Goal: Navigation & Orientation: Find specific page/section

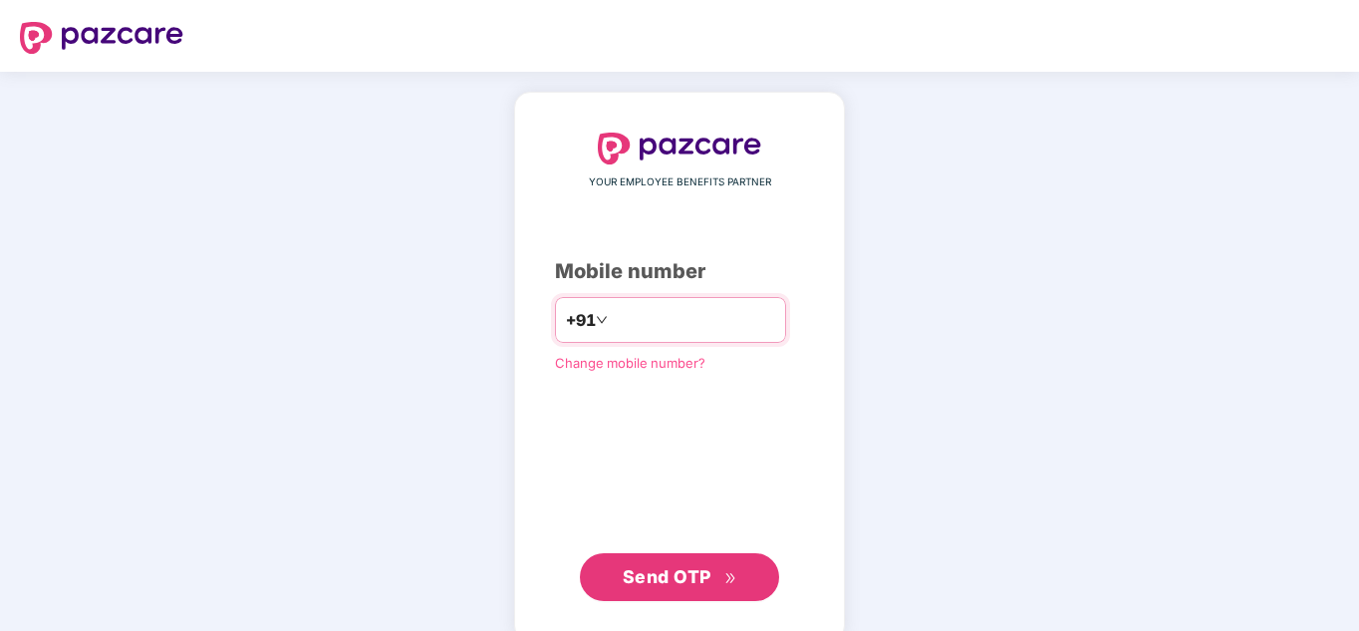
click at [714, 323] on input "number" at bounding box center [693, 320] width 163 height 32
type input "**********"
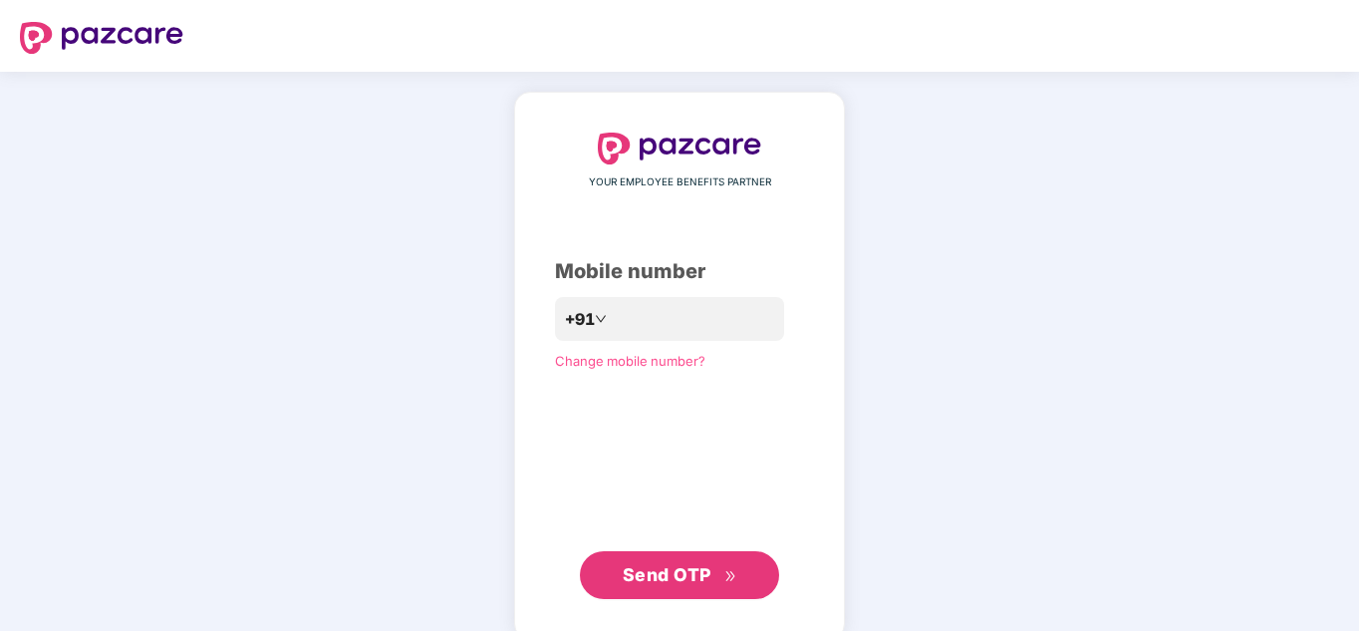
click at [653, 582] on span "Send OTP" at bounding box center [667, 574] width 89 height 21
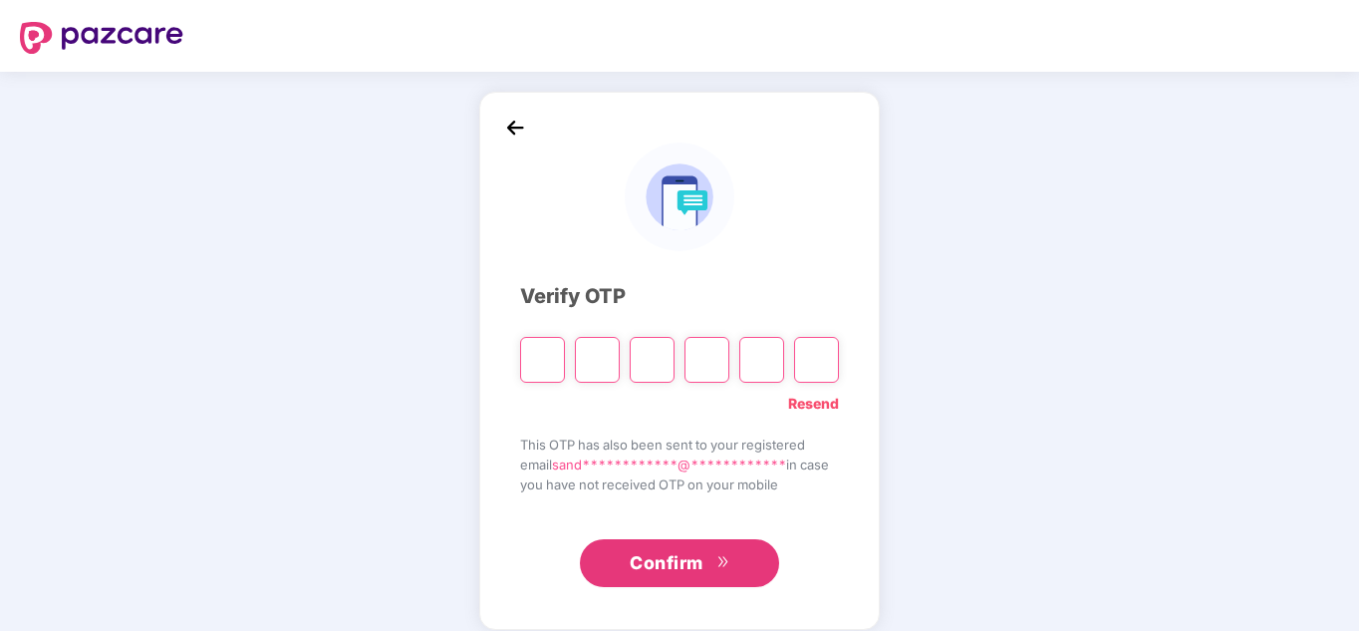
type input "*"
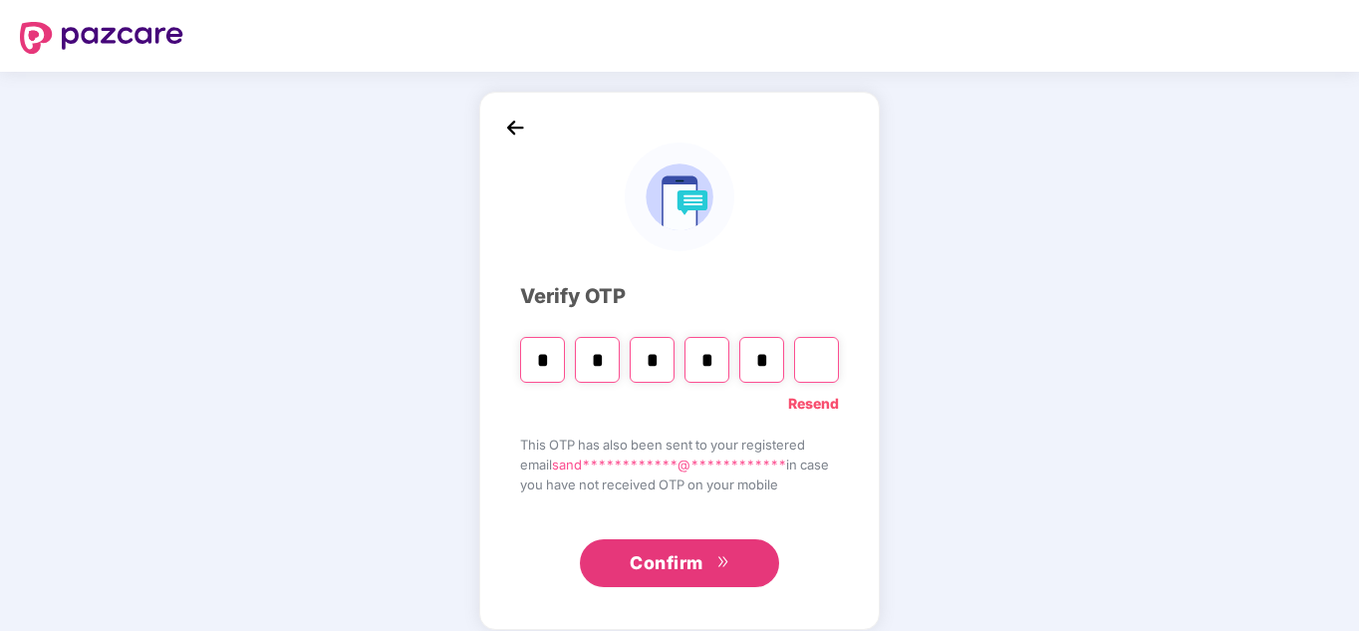
type input "*"
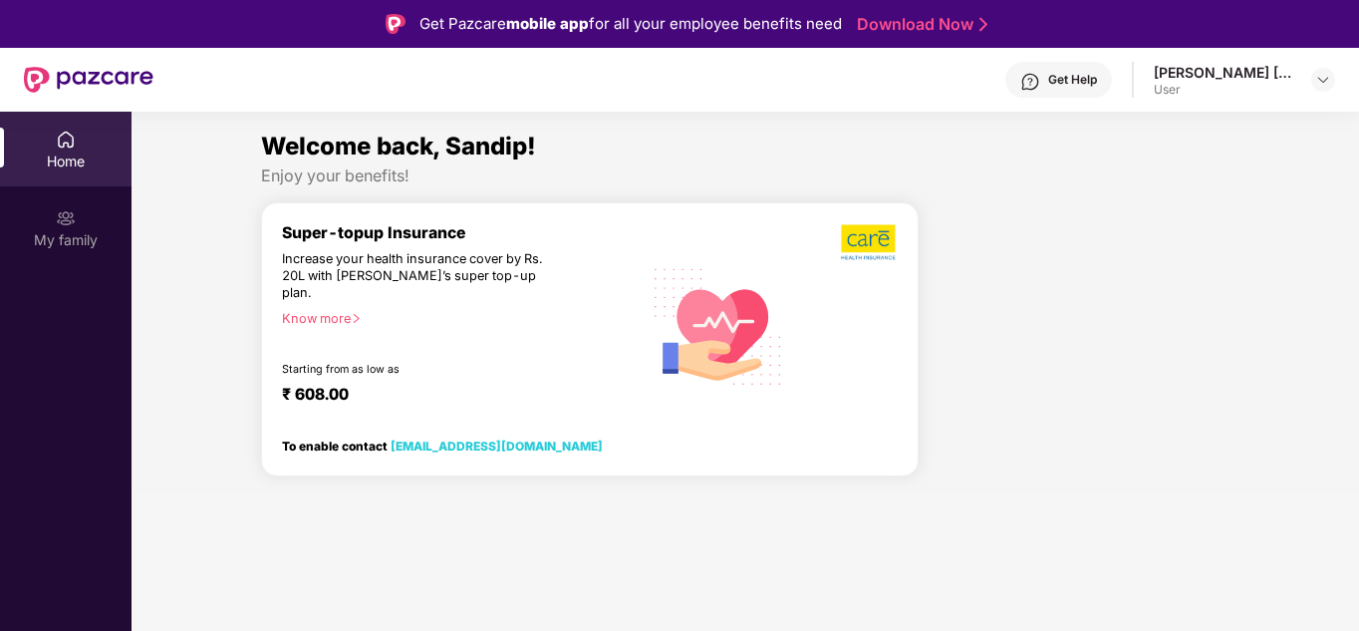
click at [323, 311] on div "Know more" at bounding box center [456, 318] width 348 height 14
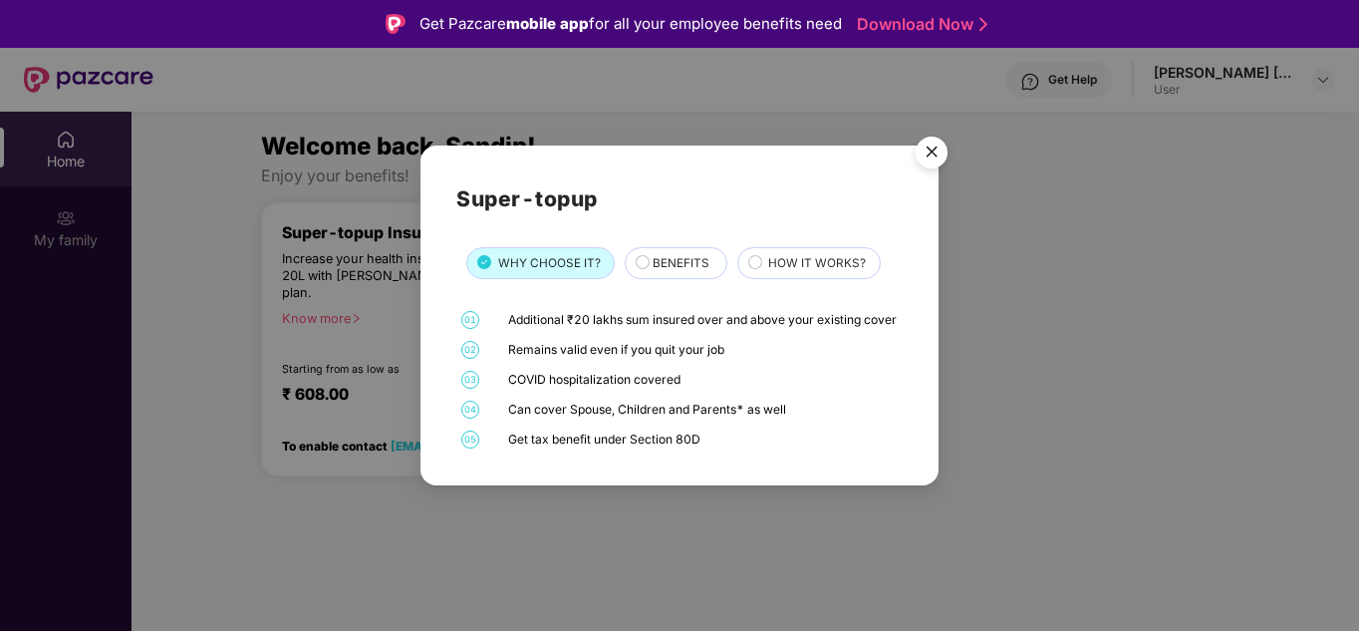
click at [931, 149] on img "Close" at bounding box center [932, 156] width 56 height 56
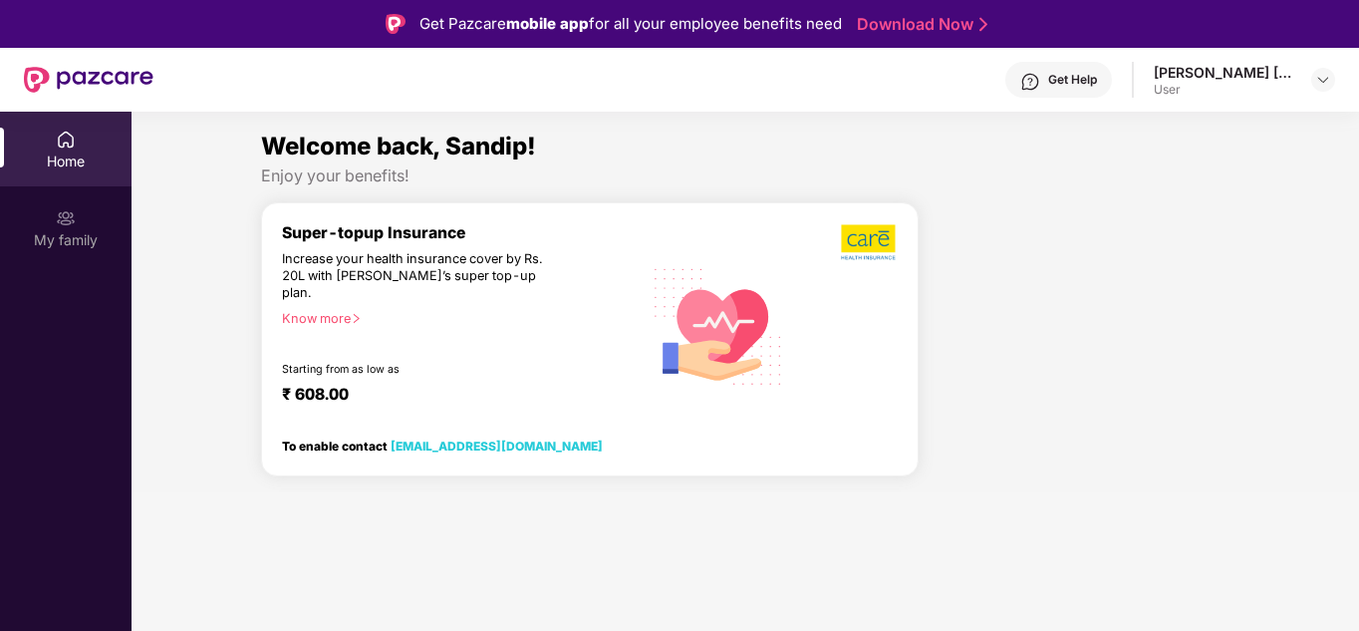
click at [1208, 87] on div "User" at bounding box center [1224, 90] width 140 height 16
click at [1331, 82] on div at bounding box center [1324, 80] width 24 height 24
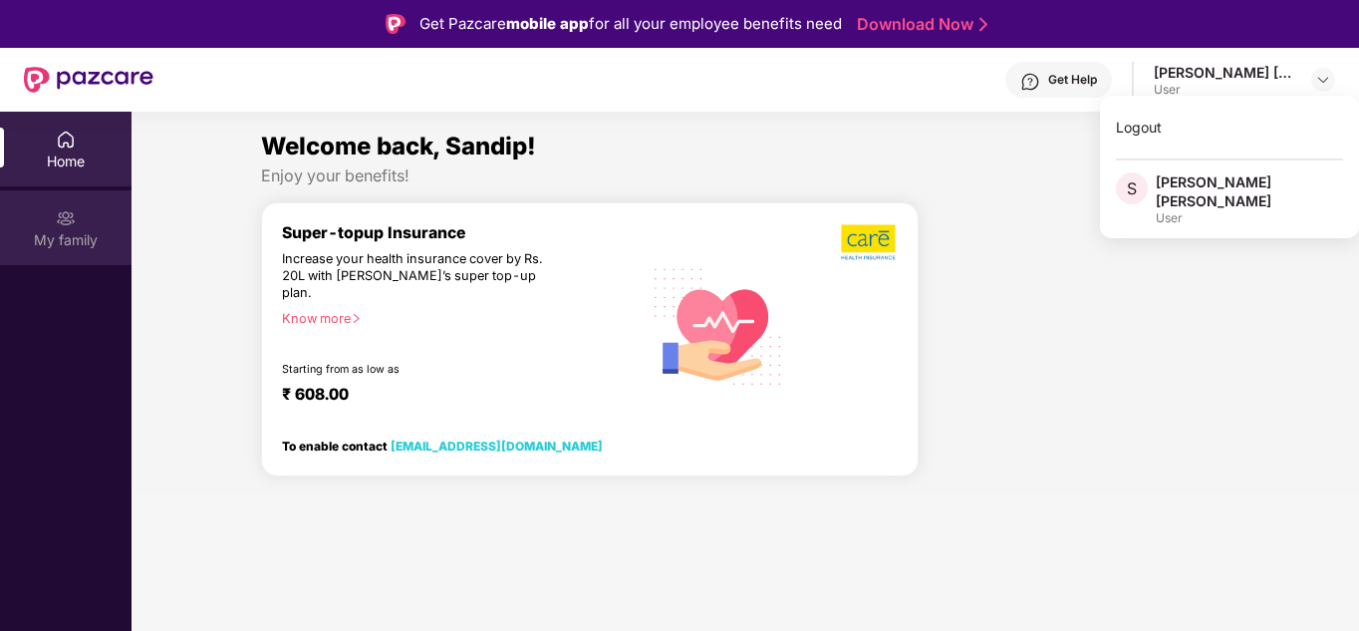
click at [67, 212] on img at bounding box center [66, 218] width 20 height 20
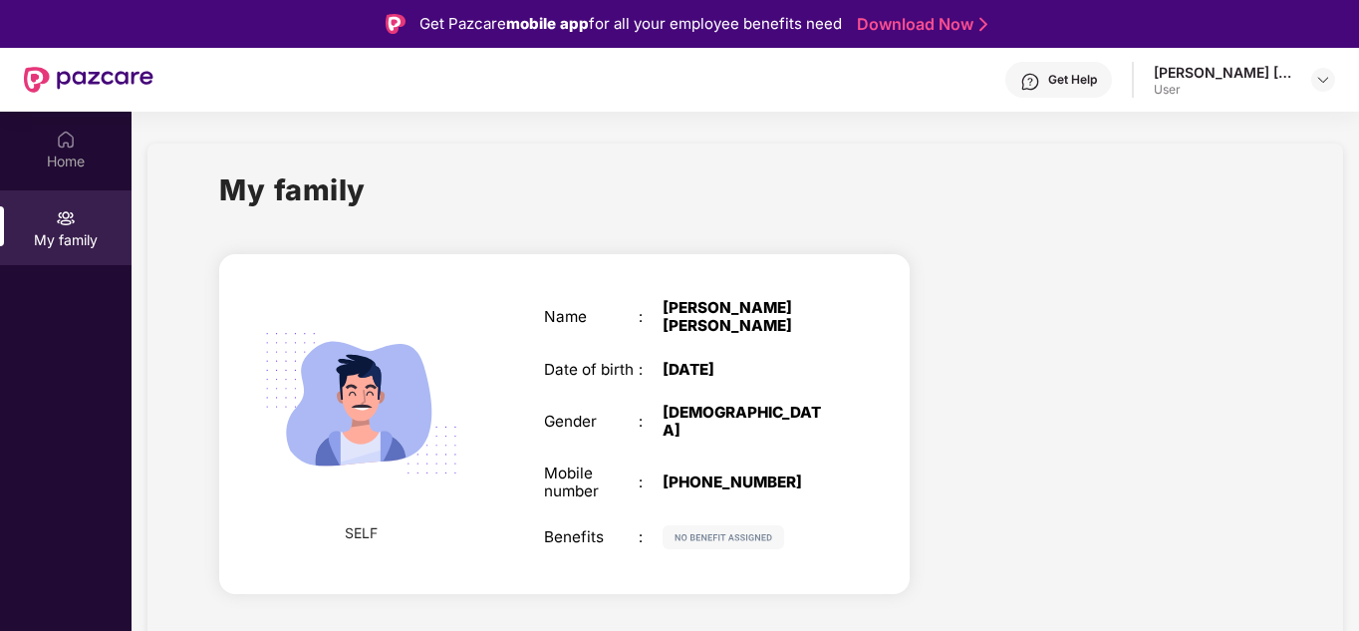
click at [723, 525] on img at bounding box center [724, 537] width 122 height 24
click at [712, 525] on img at bounding box center [724, 537] width 122 height 24
click at [98, 162] on div "Home" at bounding box center [66, 161] width 132 height 20
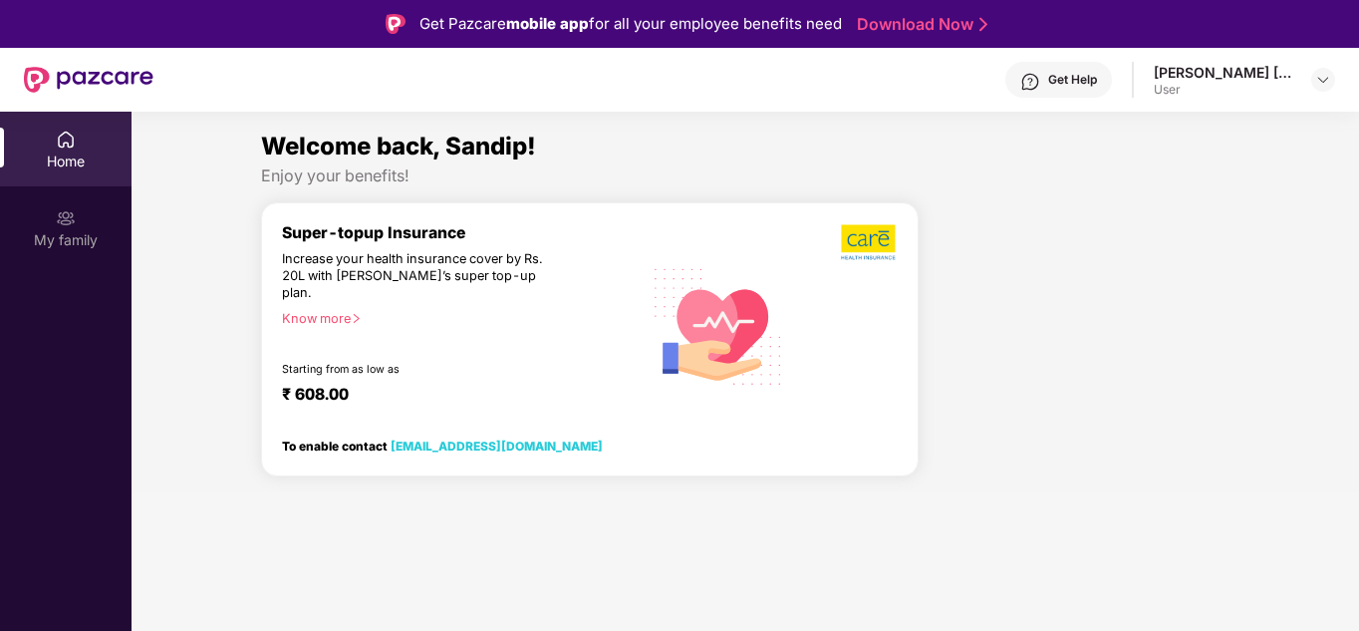
click at [366, 228] on div "Super-topup Insurance" at bounding box center [462, 232] width 360 height 19
click at [870, 246] on img at bounding box center [869, 242] width 57 height 38
click at [1185, 93] on div "User" at bounding box center [1224, 90] width 140 height 16
click at [1308, 85] on div "[PERSON_NAME] [PERSON_NAME] User" at bounding box center [1244, 80] width 181 height 35
click at [1326, 74] on img at bounding box center [1324, 80] width 16 height 16
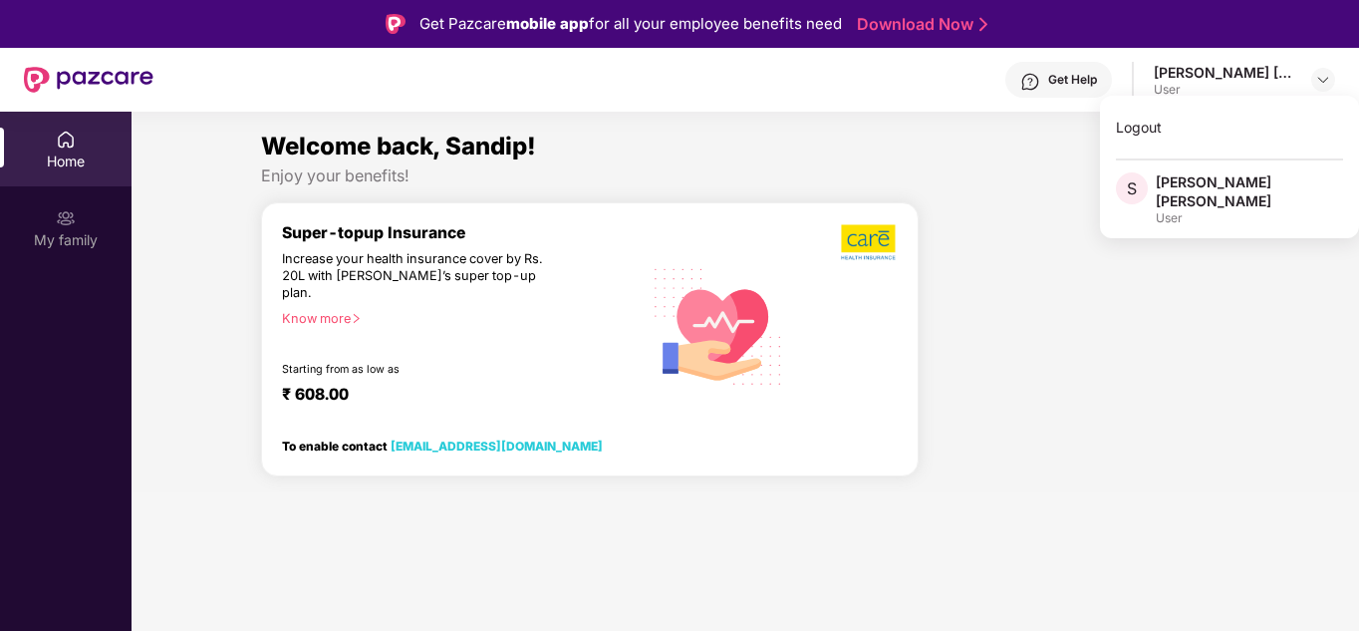
click at [1195, 210] on div "User" at bounding box center [1249, 218] width 187 height 16
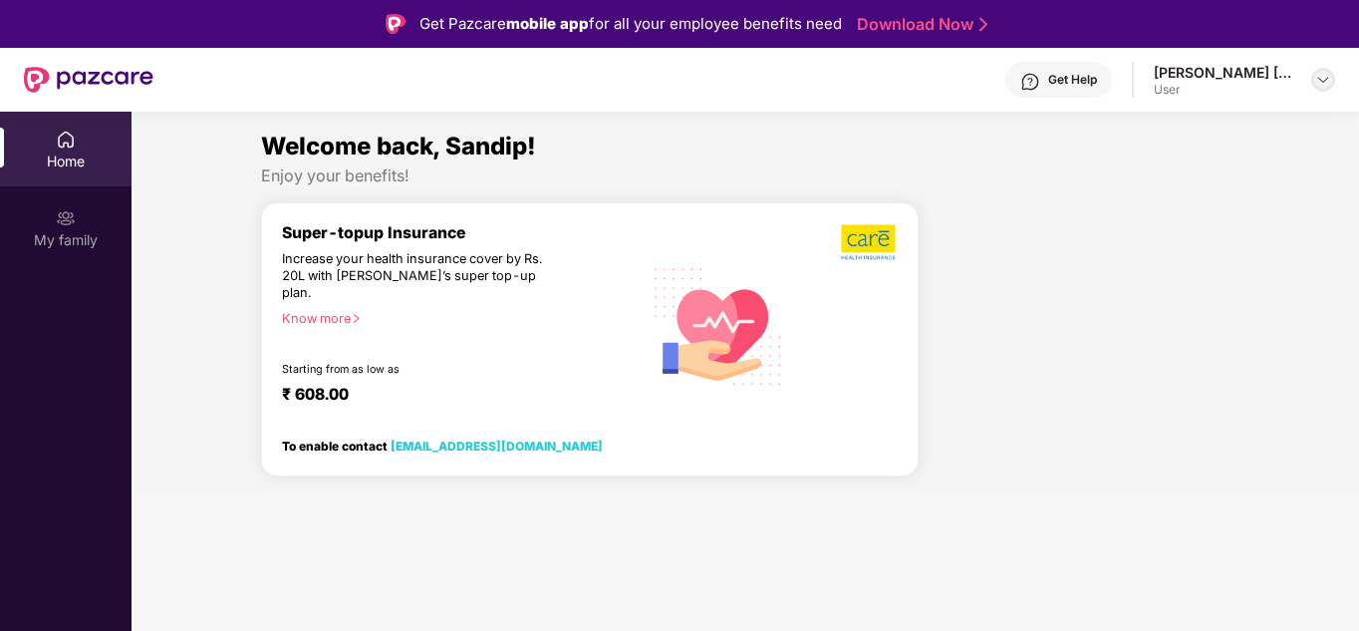
click at [1322, 83] on img at bounding box center [1324, 80] width 16 height 16
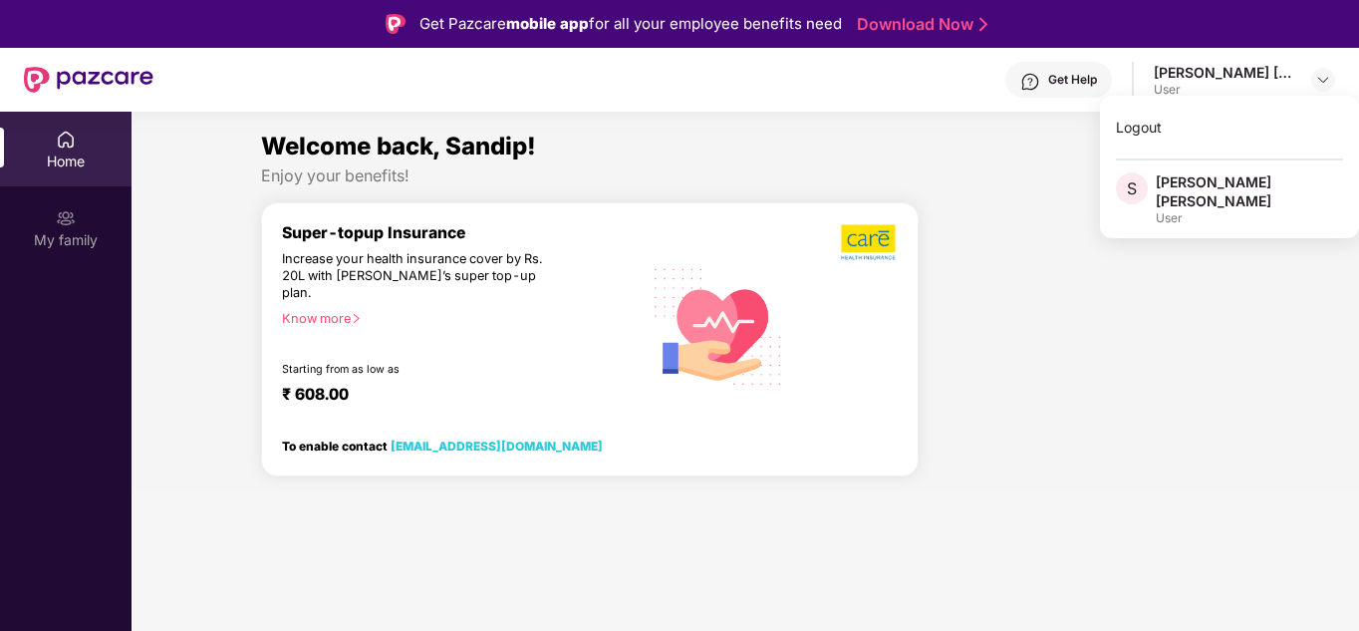
click at [1127, 179] on span "S" at bounding box center [1132, 188] width 10 height 24
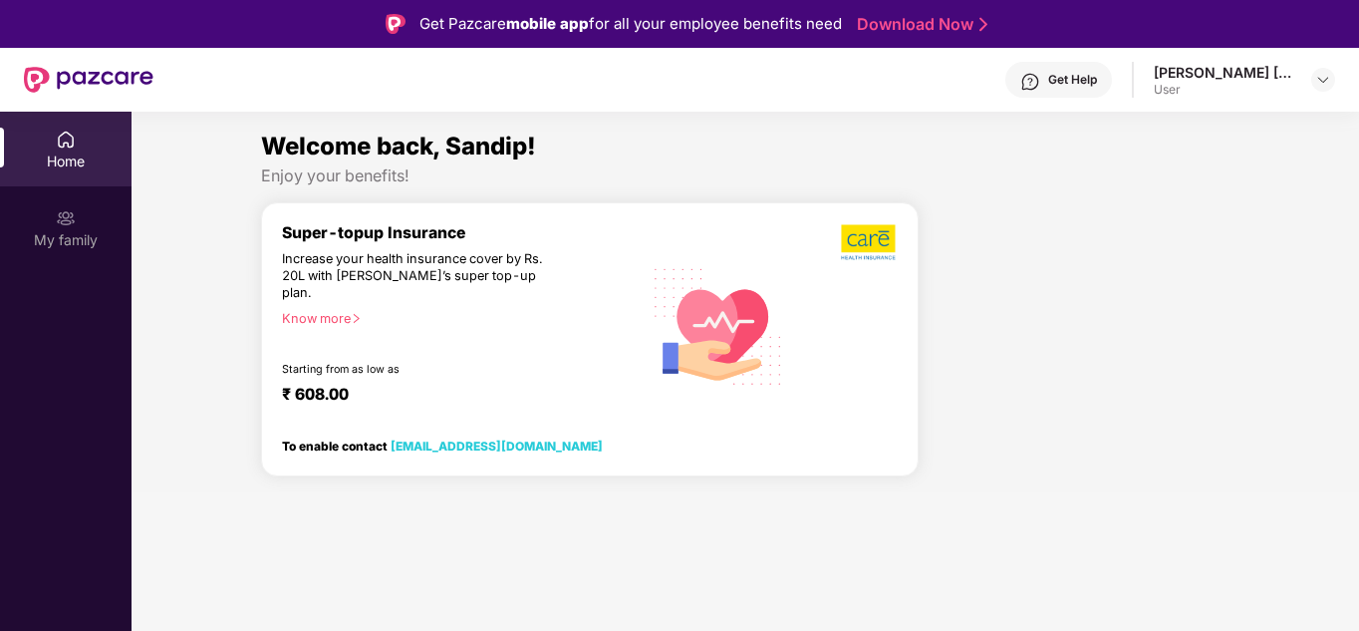
click at [323, 311] on div "Know more" at bounding box center [456, 318] width 348 height 14
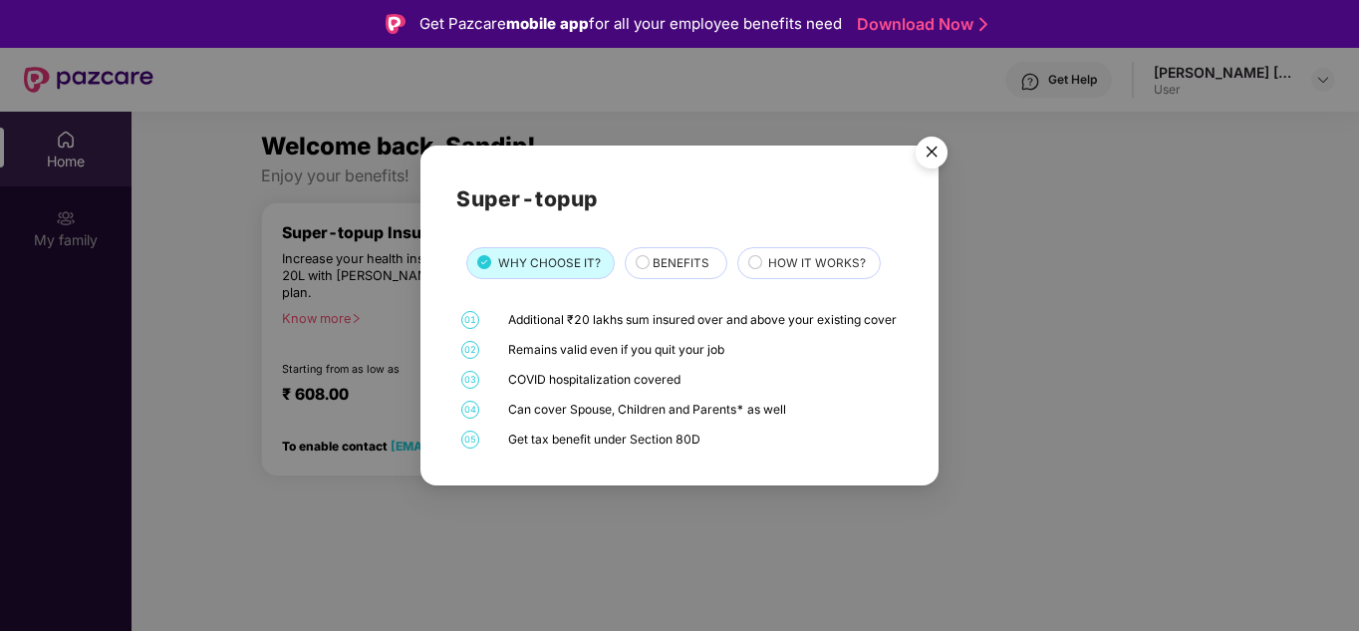
click at [673, 254] on span "BENEFITS" at bounding box center [681, 263] width 57 height 19
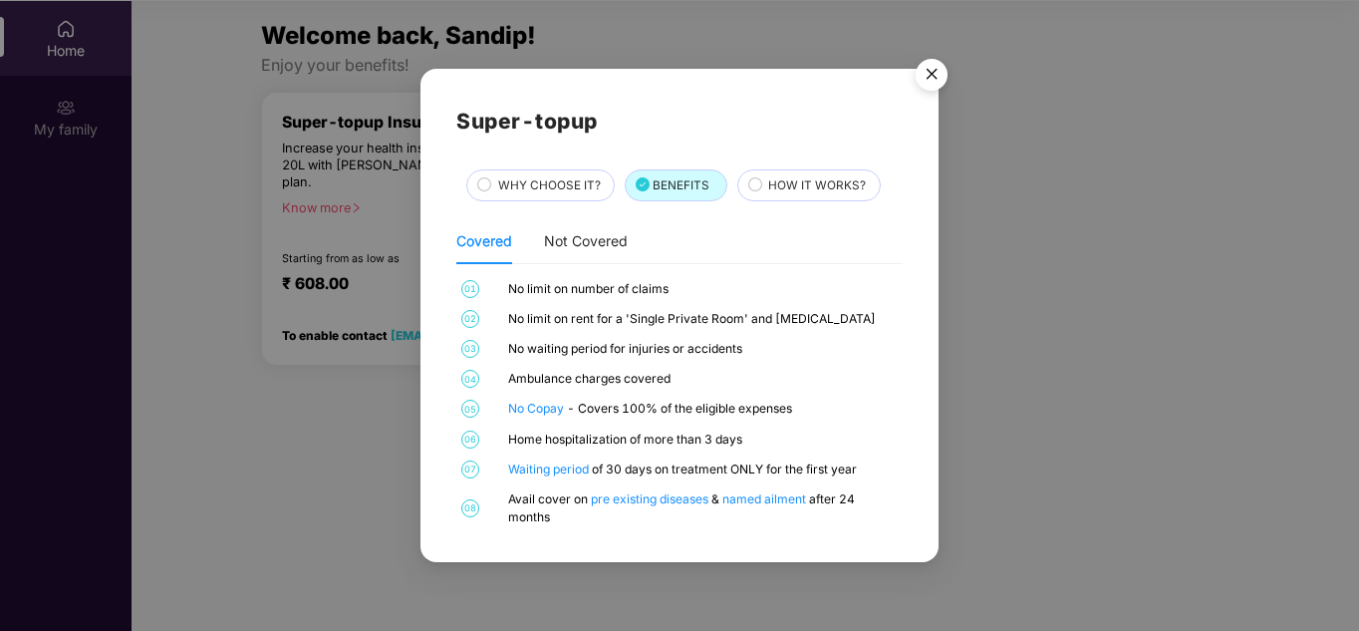
scroll to position [112, 0]
click at [803, 185] on span "HOW IT WORKS?" at bounding box center [817, 185] width 98 height 19
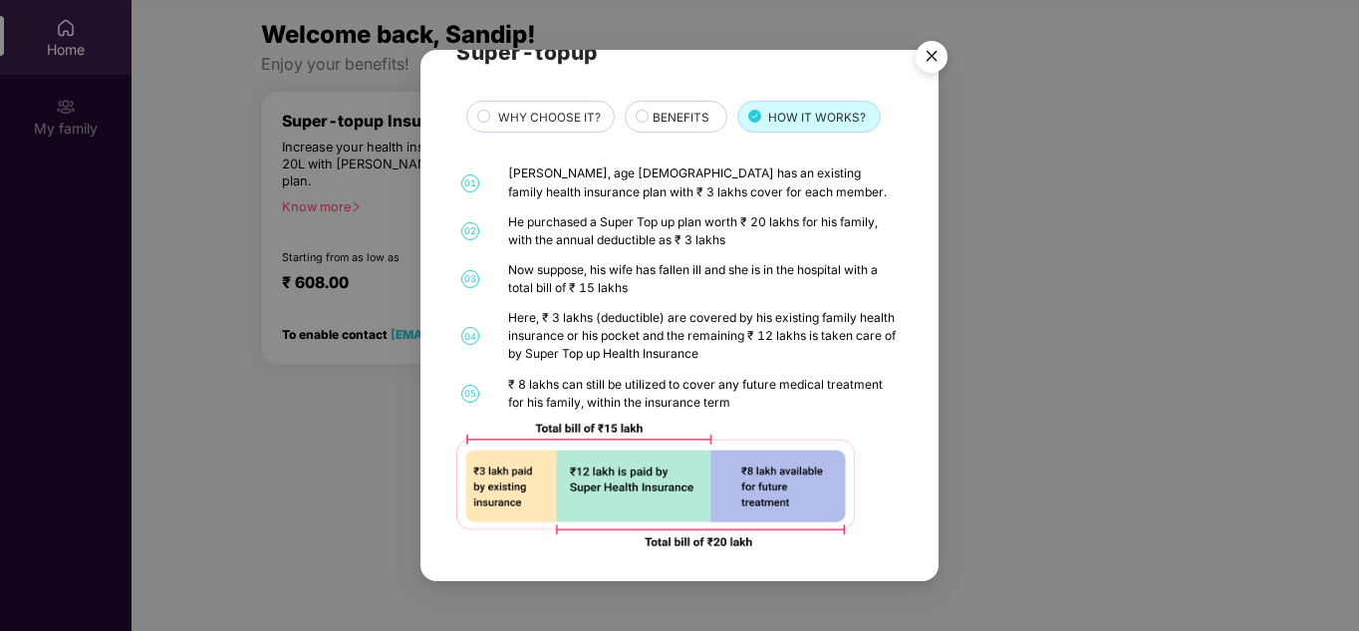
scroll to position [51, 0]
click at [926, 67] on img "Close" at bounding box center [932, 60] width 56 height 56
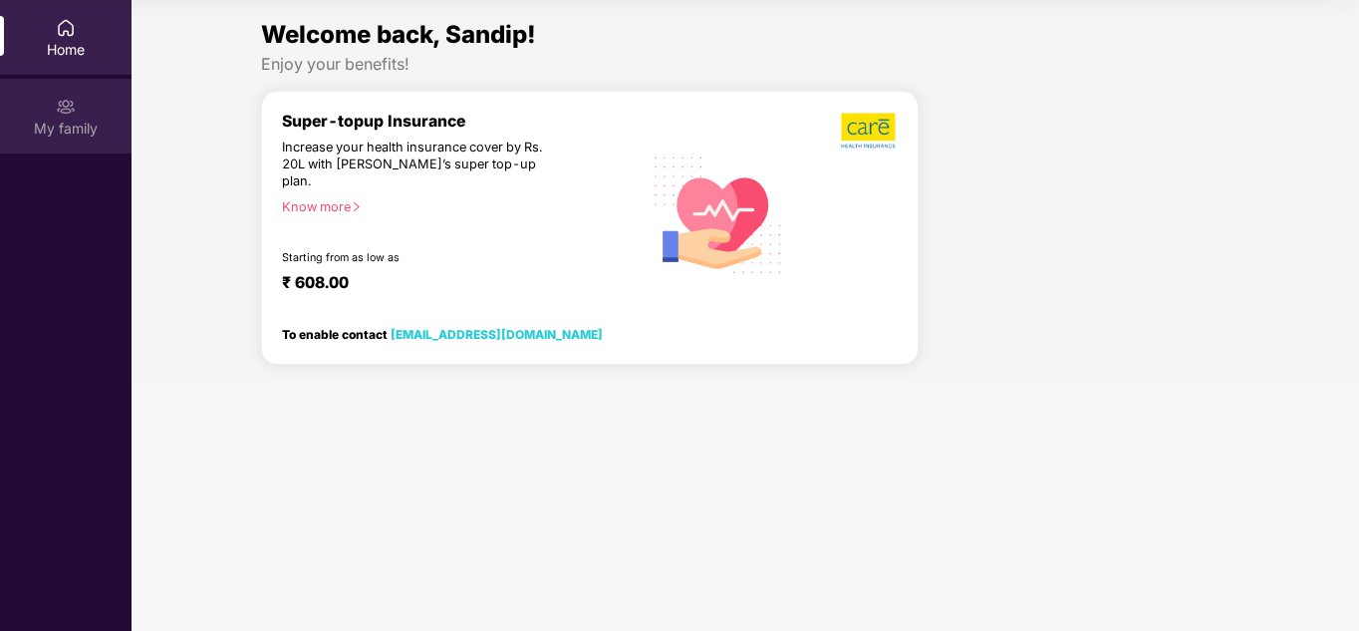
click at [82, 127] on div "My family" at bounding box center [66, 129] width 132 height 20
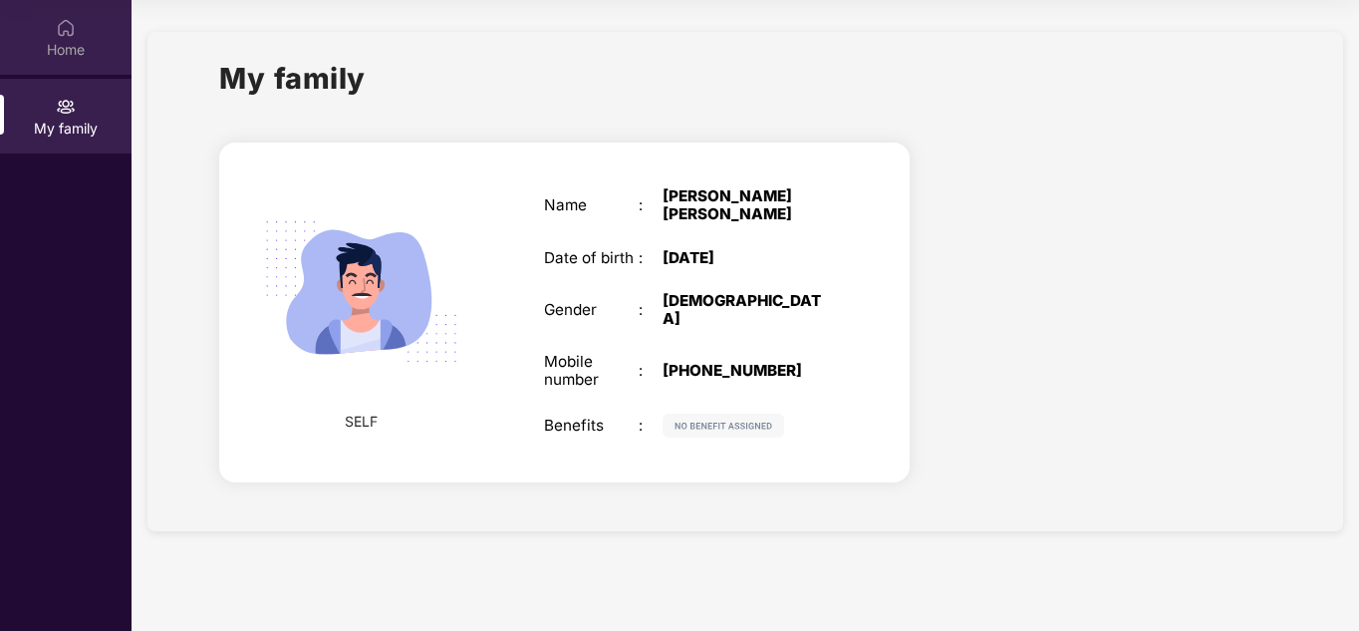
click at [53, 30] on div "Home" at bounding box center [66, 37] width 132 height 75
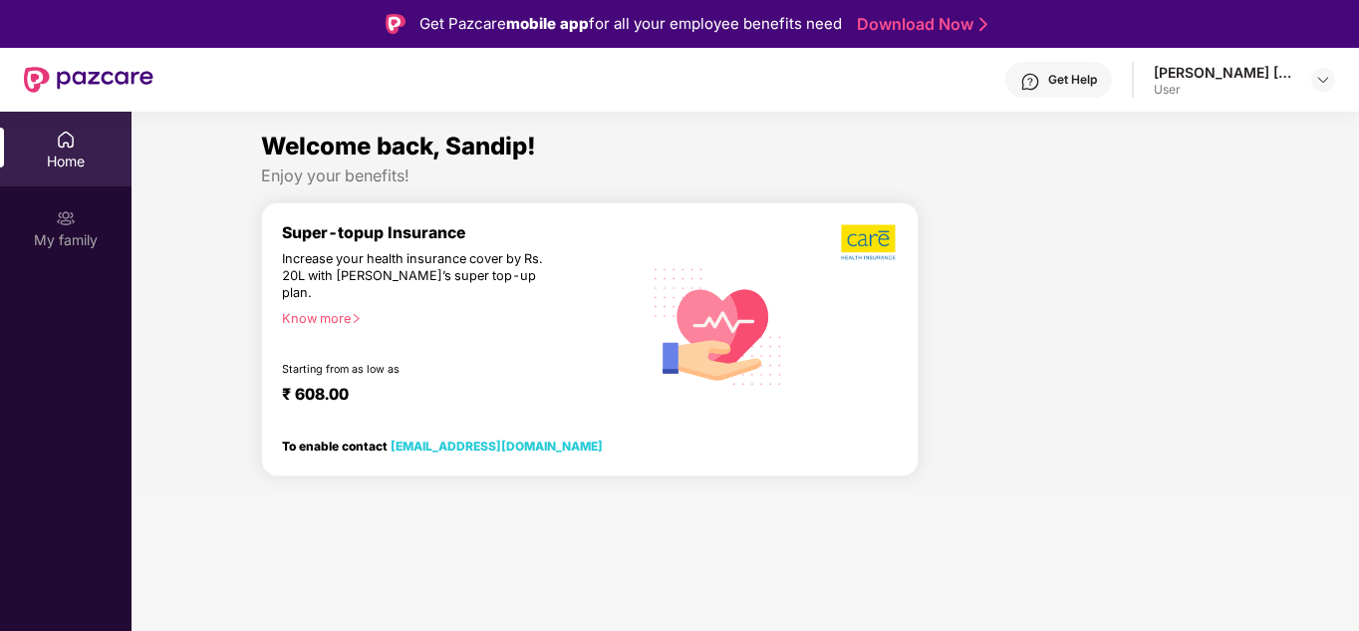
click at [1217, 84] on div "User" at bounding box center [1224, 90] width 140 height 16
click at [1312, 76] on div at bounding box center [1324, 80] width 24 height 24
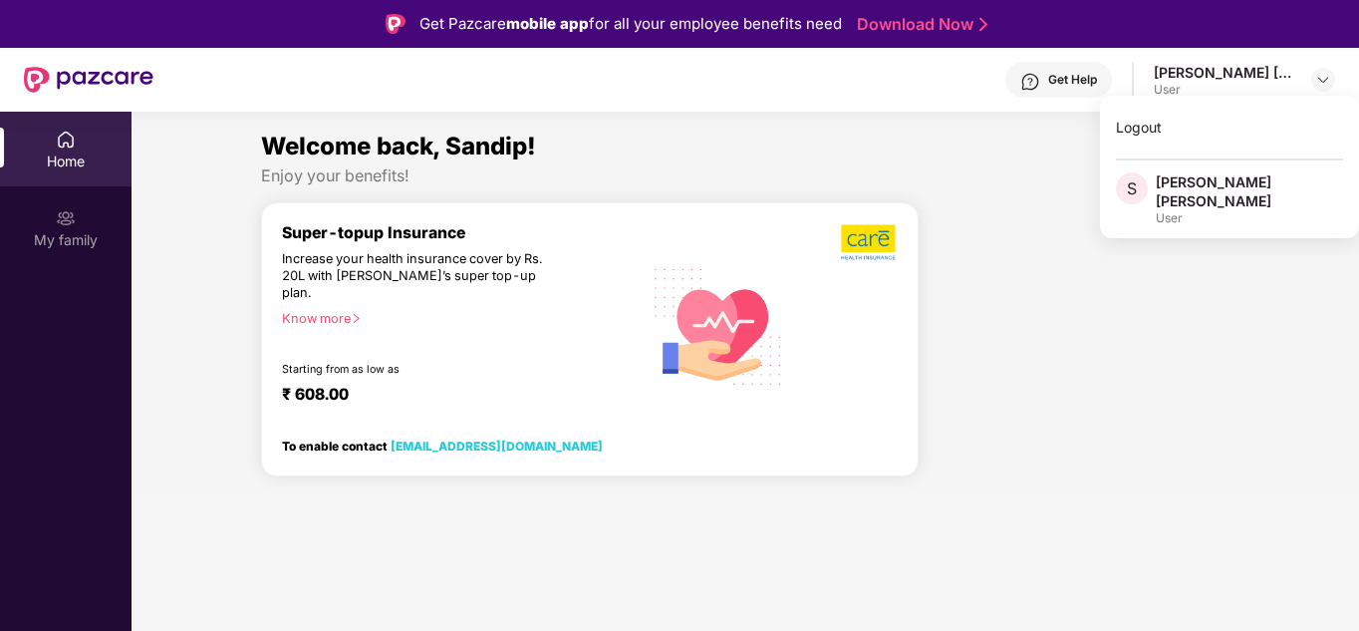
click at [1199, 210] on div "User" at bounding box center [1249, 218] width 187 height 16
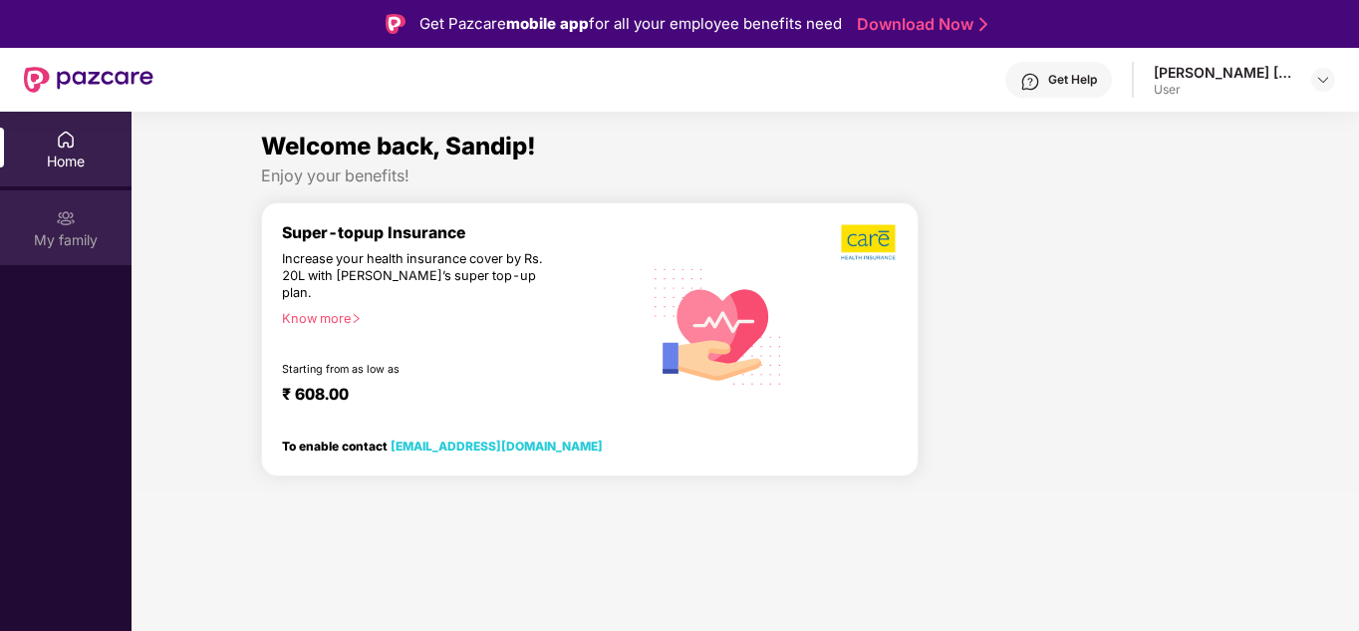
click at [67, 213] on img at bounding box center [66, 218] width 20 height 20
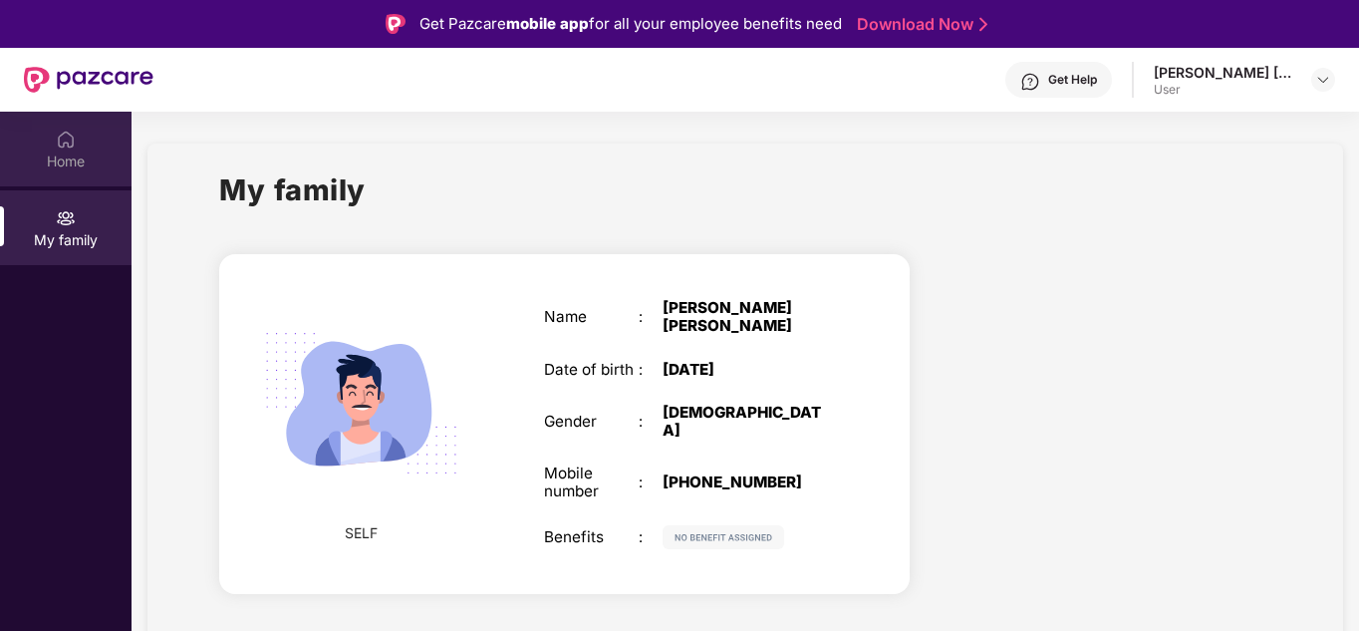
scroll to position [1, 0]
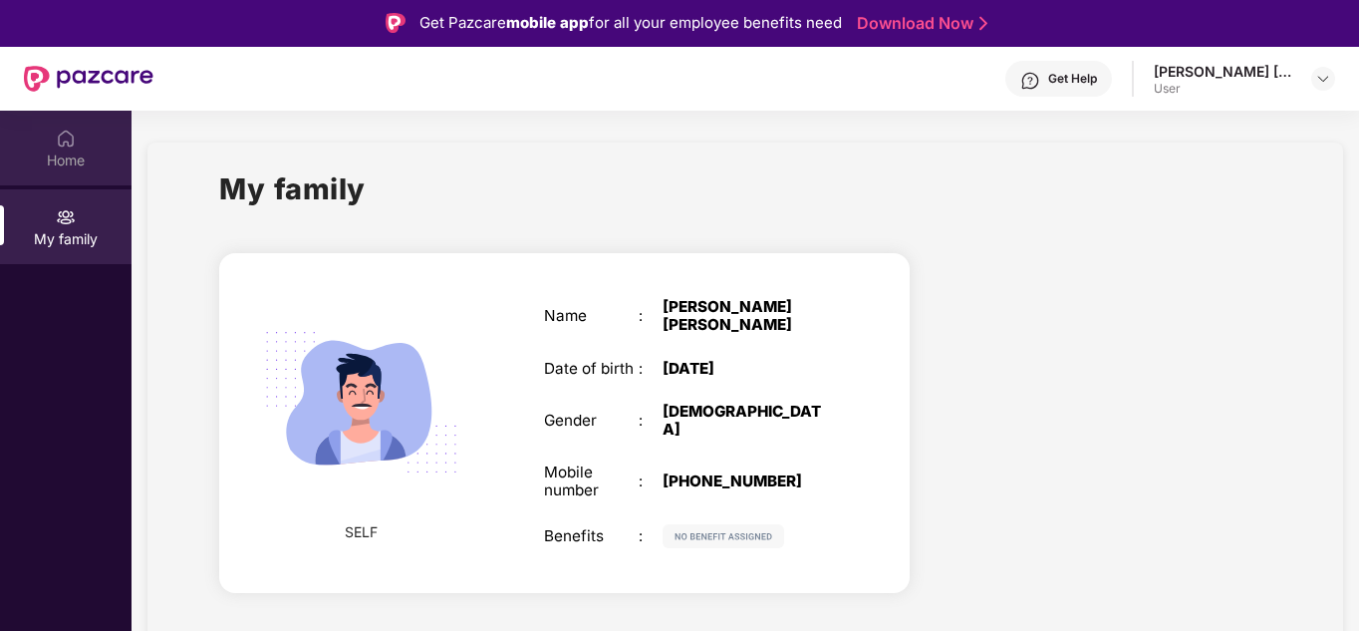
click at [52, 144] on div "Home" at bounding box center [66, 148] width 132 height 75
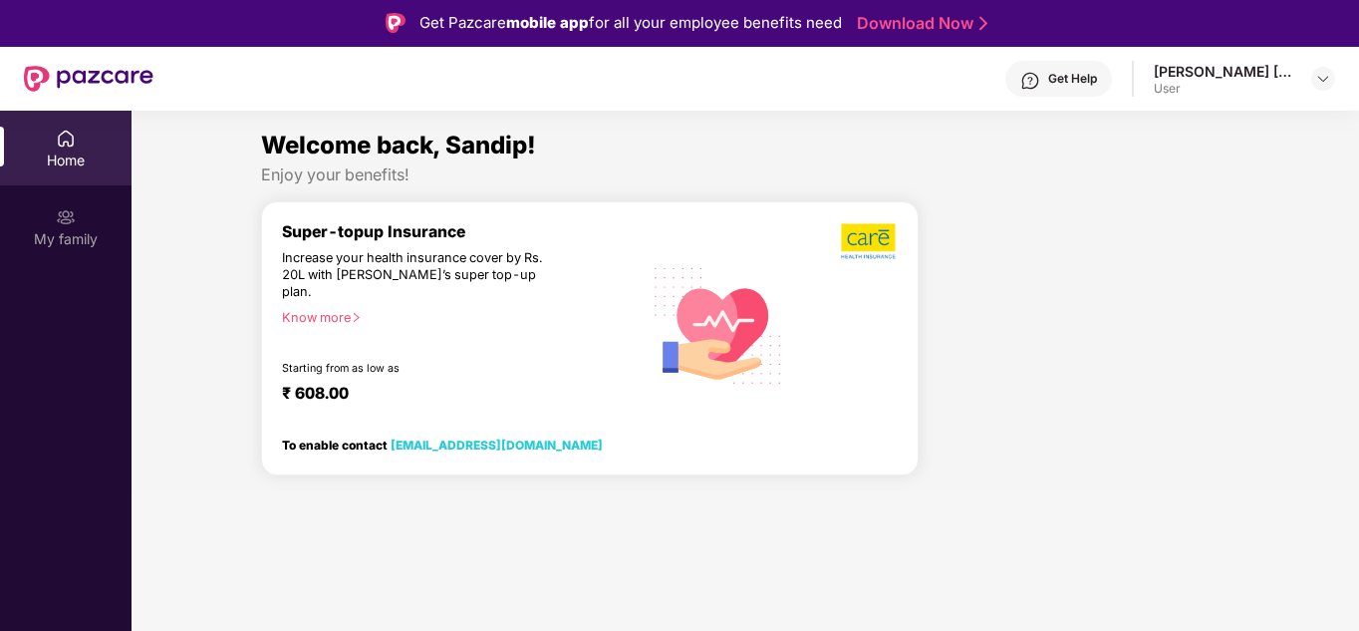
click at [460, 429] on div "To enable contact [EMAIL_ADDRESS][DOMAIN_NAME]" at bounding box center [485, 441] width 406 height 27
click at [460, 438] on link "[EMAIL_ADDRESS][DOMAIN_NAME]" at bounding box center [497, 445] width 212 height 15
click at [1318, 84] on img at bounding box center [1324, 79] width 16 height 16
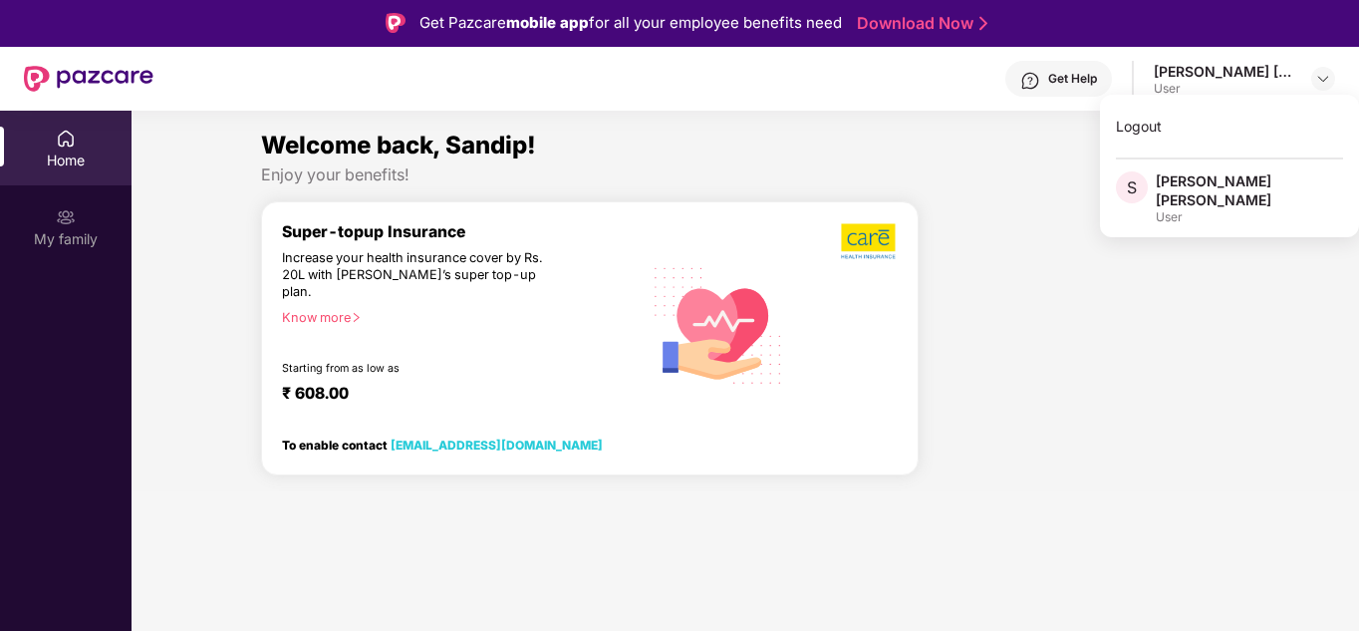
click at [1165, 209] on div "User" at bounding box center [1249, 217] width 187 height 16
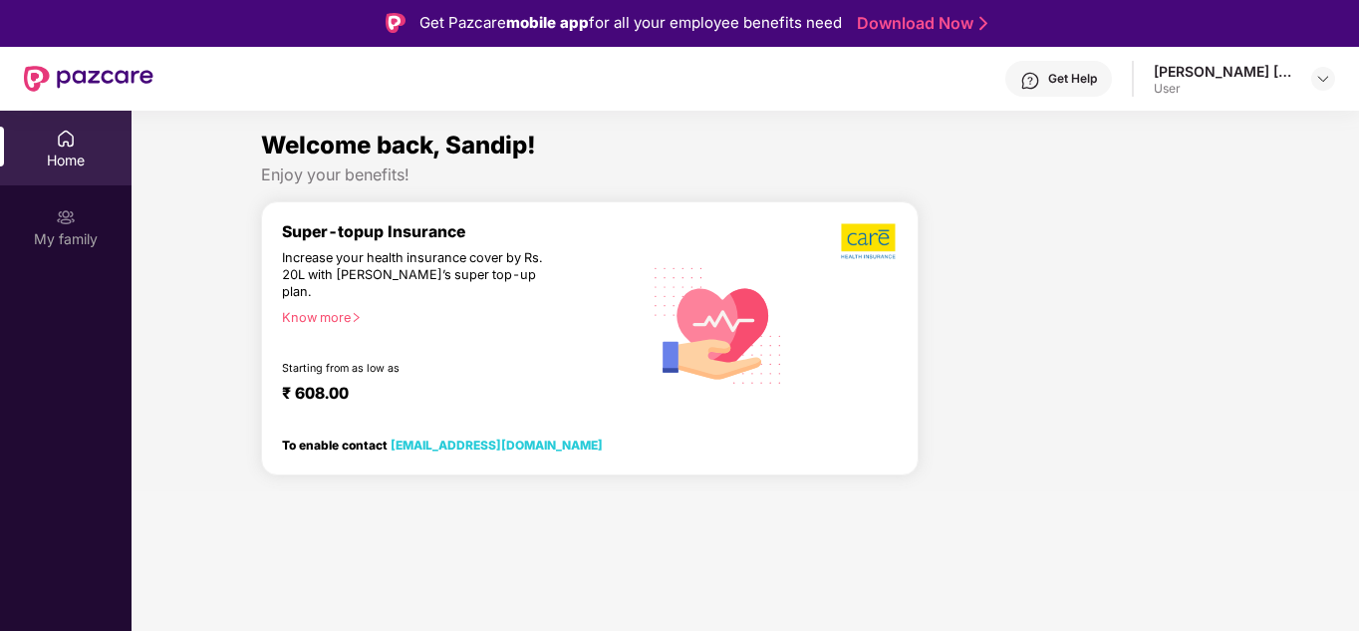
click at [1303, 78] on div "[PERSON_NAME] [PERSON_NAME] User" at bounding box center [1244, 79] width 181 height 35
click at [1320, 67] on div at bounding box center [1324, 79] width 24 height 24
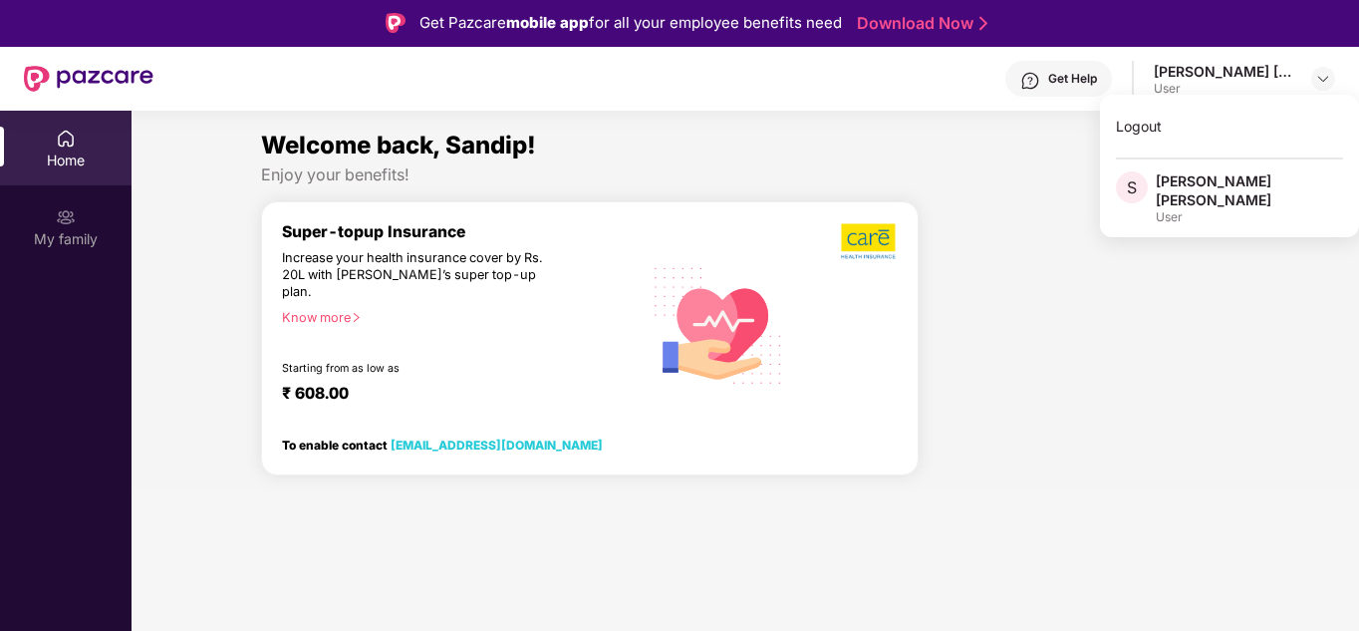
click at [1142, 182] on span "S" at bounding box center [1132, 187] width 32 height 32
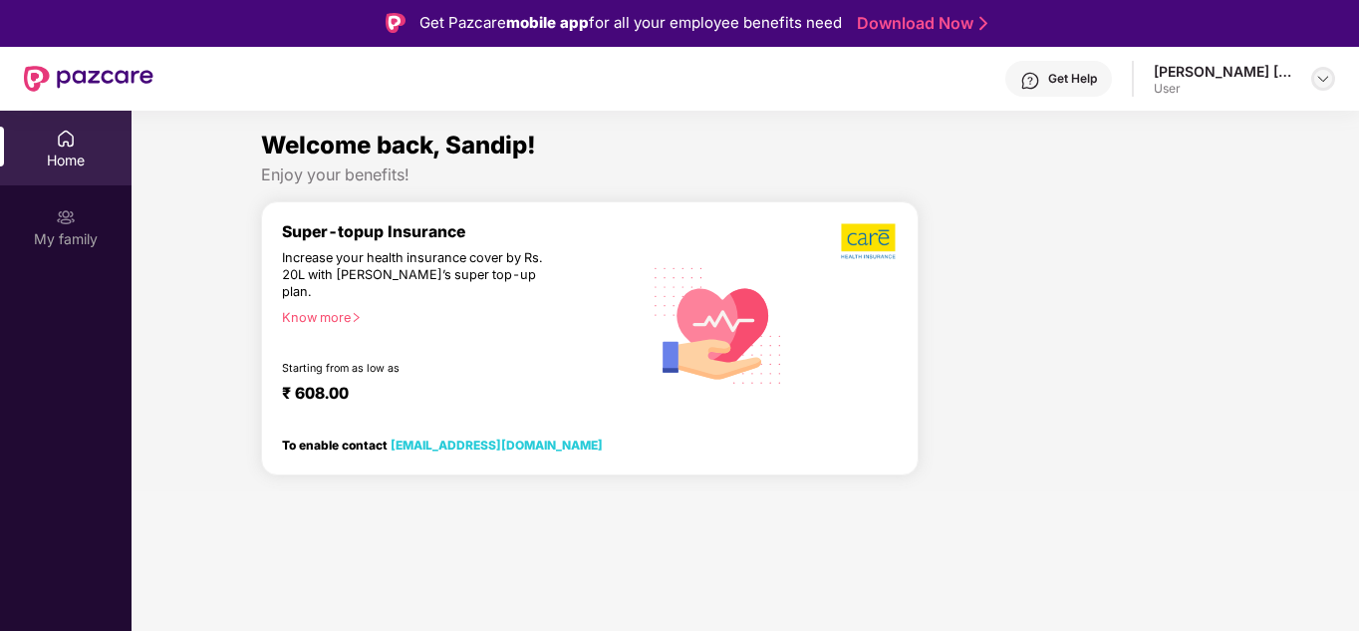
click at [1328, 82] on img at bounding box center [1324, 79] width 16 height 16
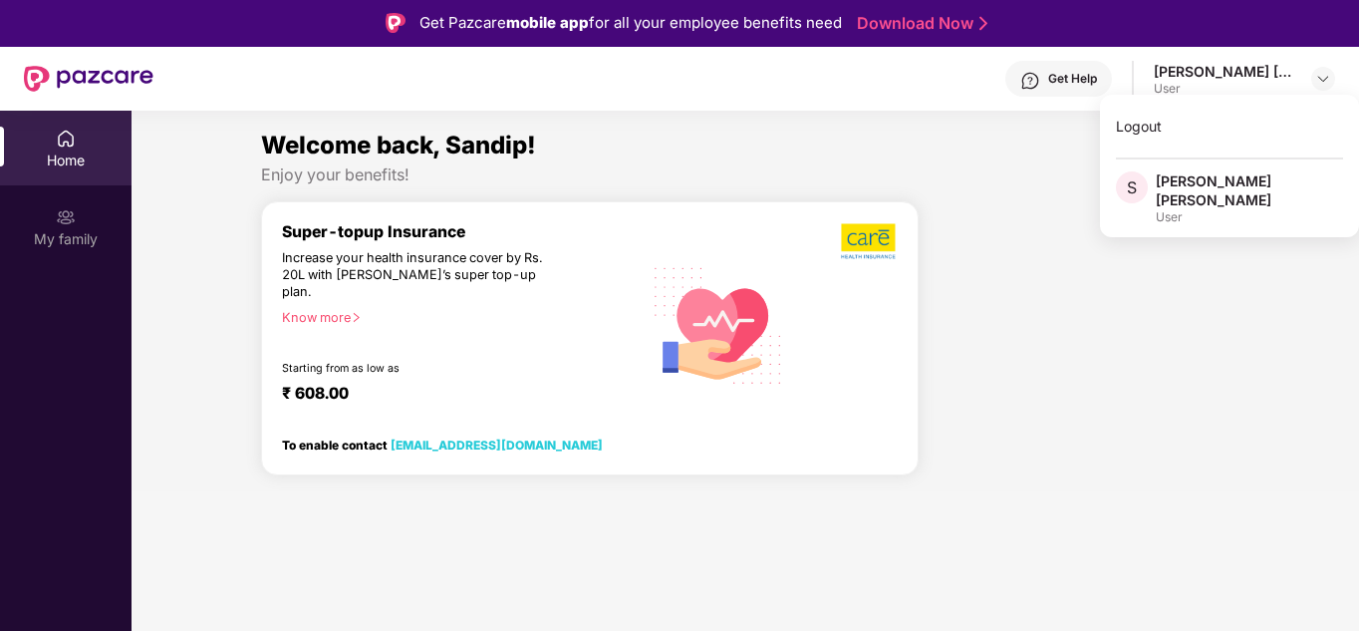
click at [1137, 193] on span "S" at bounding box center [1132, 187] width 10 height 24
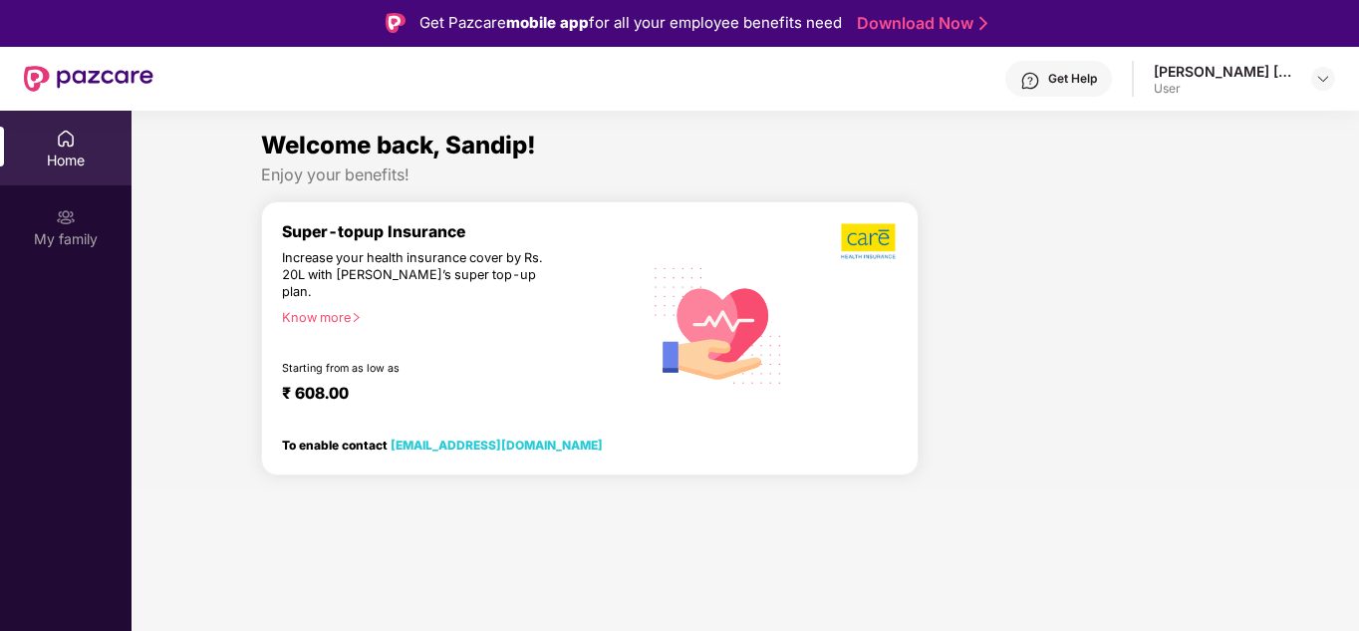
click at [1310, 84] on div "[PERSON_NAME] [PERSON_NAME] User" at bounding box center [1244, 79] width 181 height 35
click at [1321, 79] on img at bounding box center [1324, 79] width 16 height 16
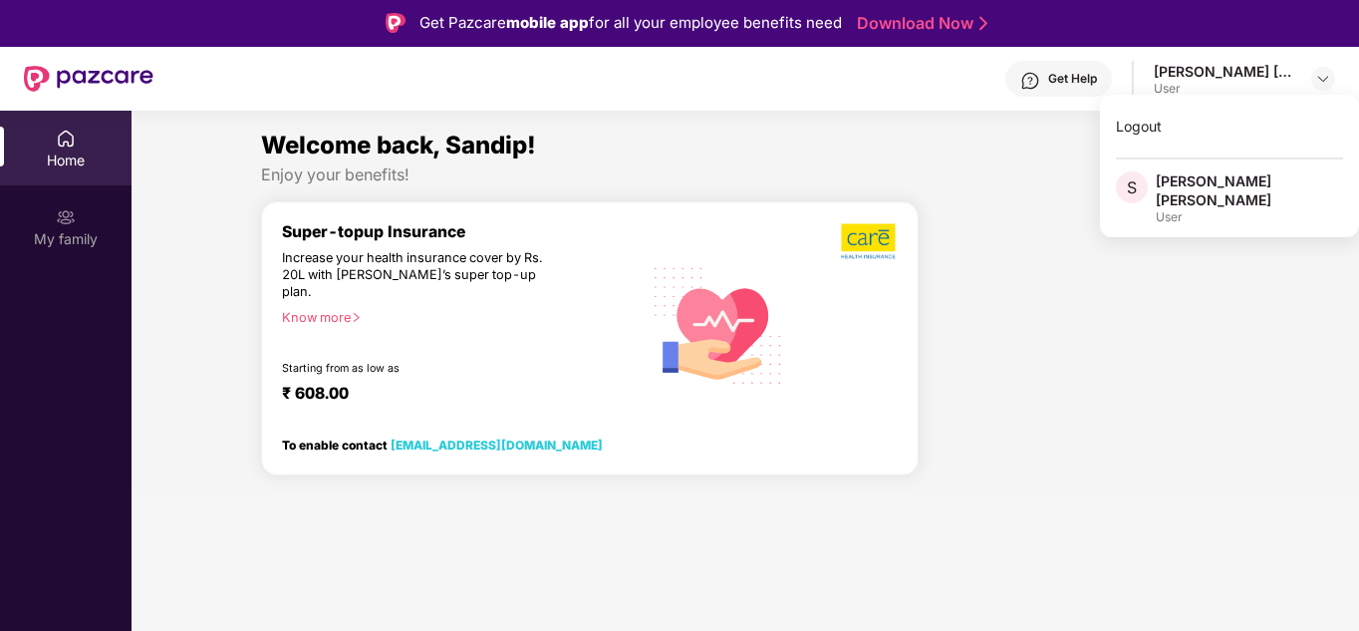
click at [1152, 195] on div "S" at bounding box center [1136, 198] width 40 height 54
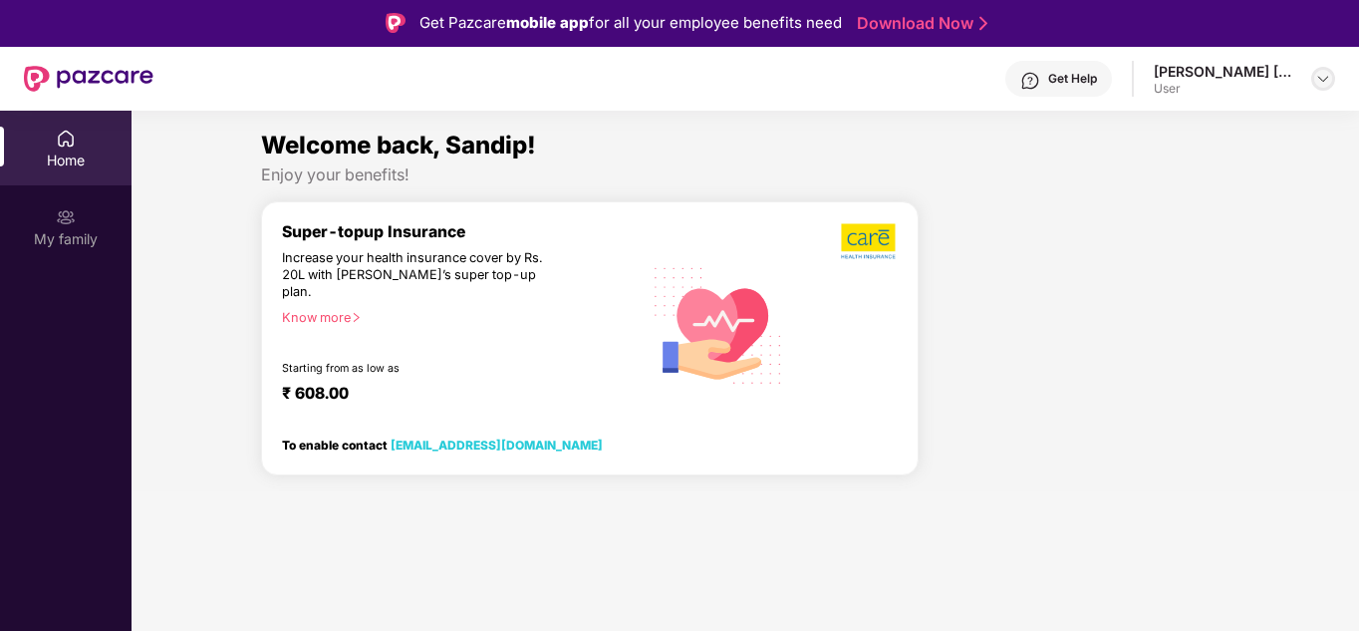
click at [1312, 80] on div at bounding box center [1324, 79] width 24 height 24
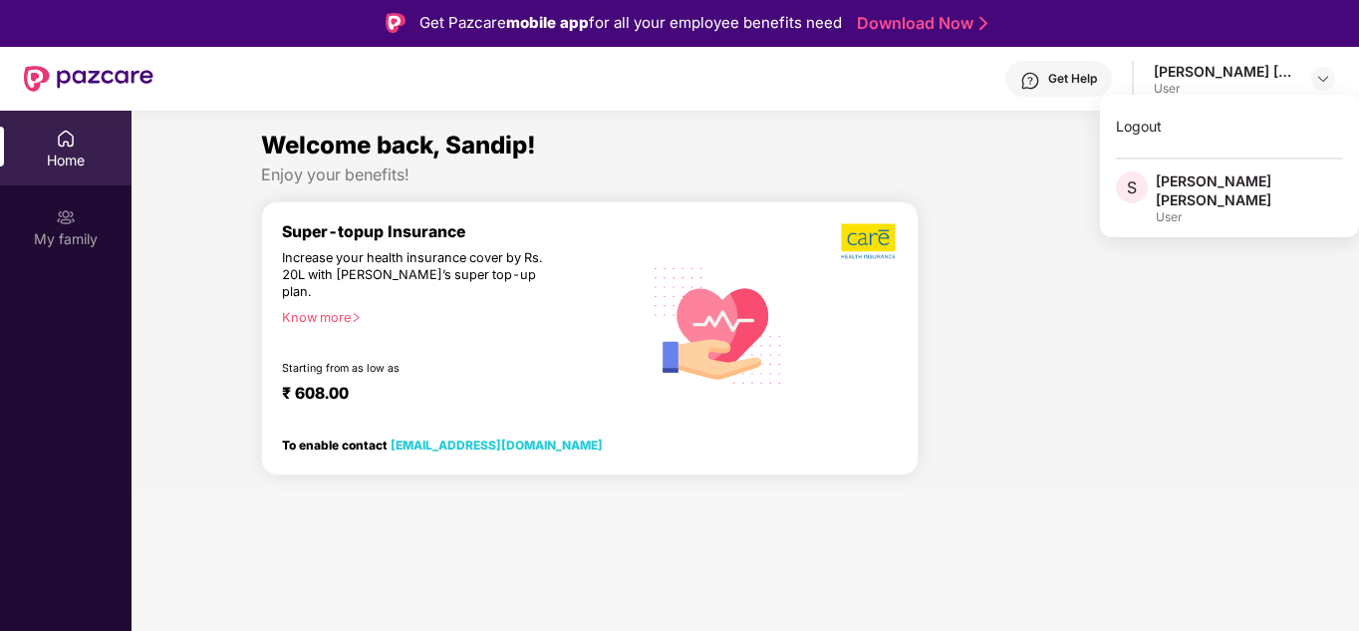
click at [865, 167] on div "Enjoy your benefits!" at bounding box center [745, 174] width 969 height 21
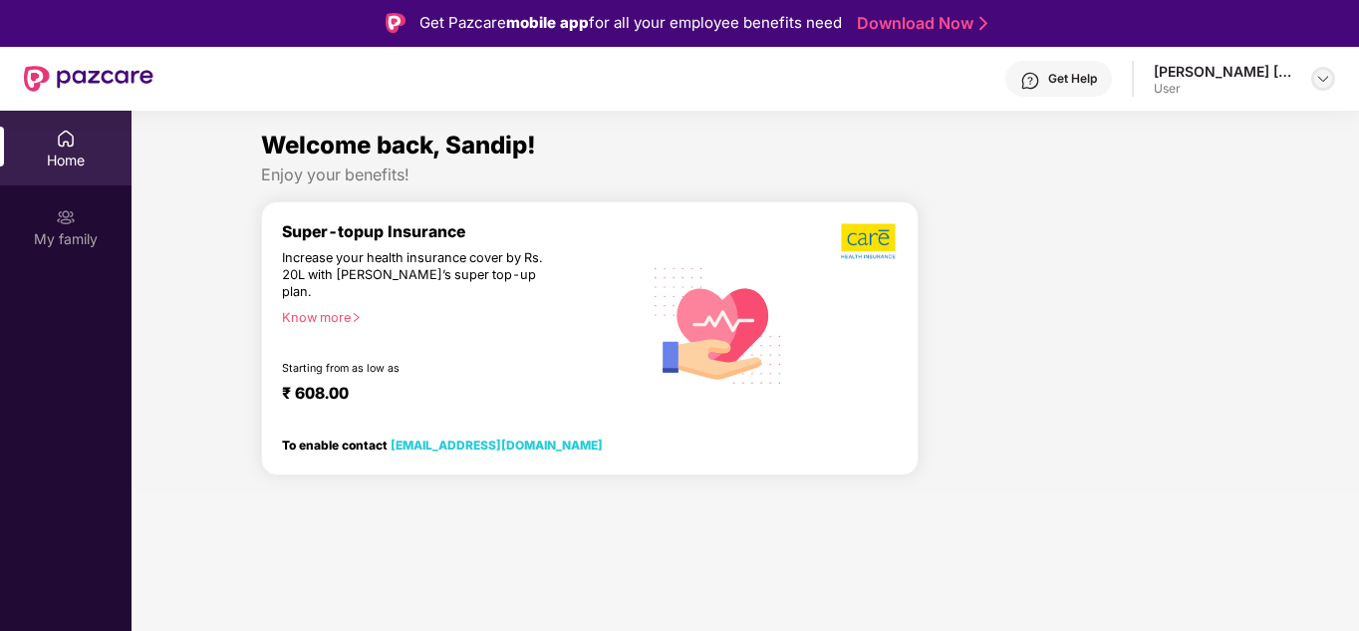
click at [1332, 83] on div at bounding box center [1324, 79] width 24 height 24
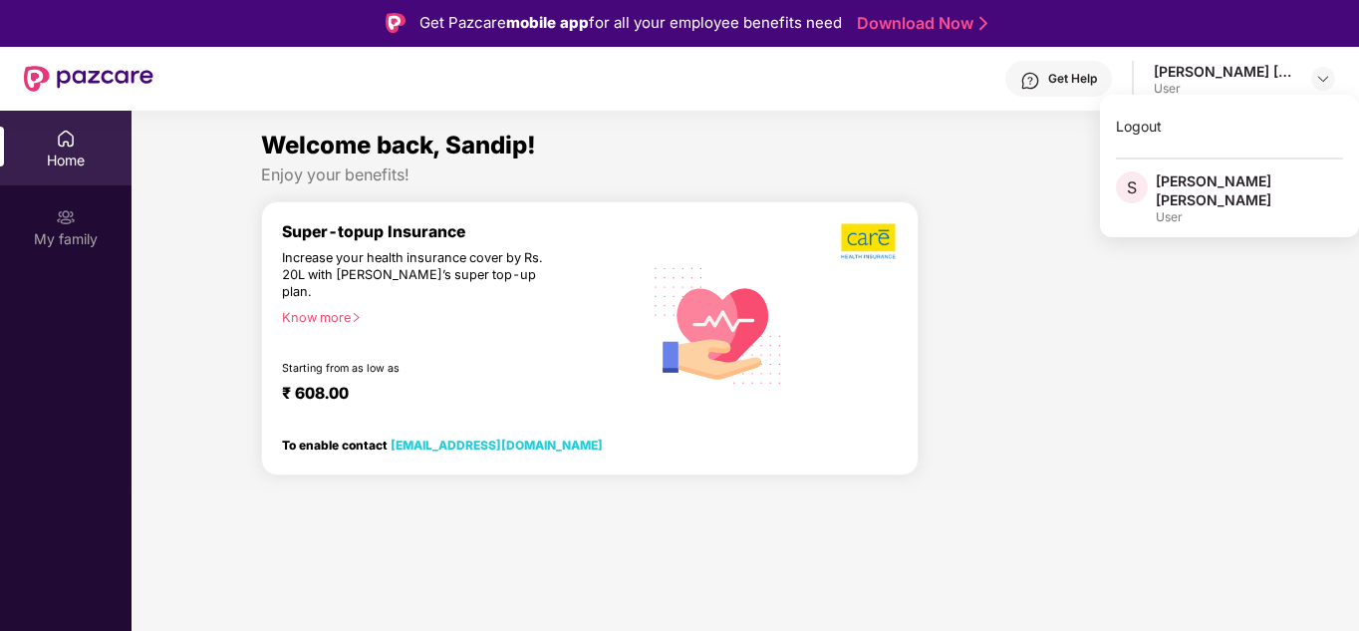
click at [1133, 196] on span "S" at bounding box center [1132, 187] width 10 height 24
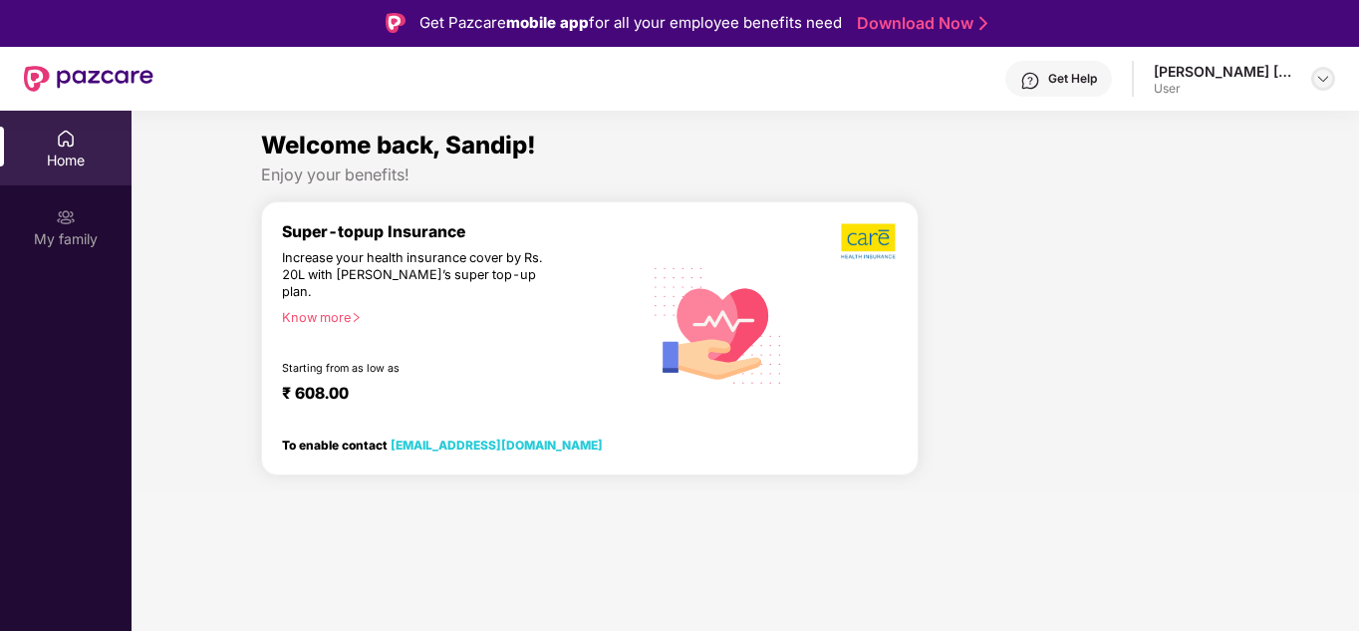
click at [1325, 79] on img at bounding box center [1324, 79] width 16 height 16
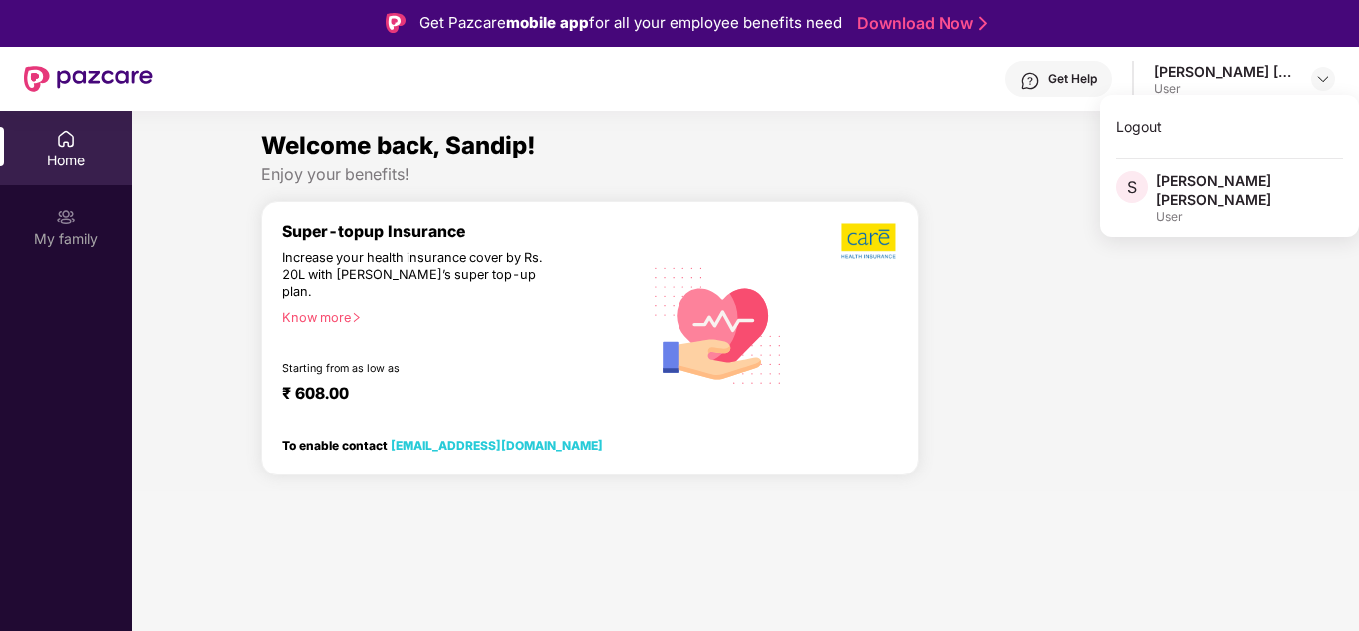
click at [1132, 181] on span "S" at bounding box center [1132, 187] width 10 height 24
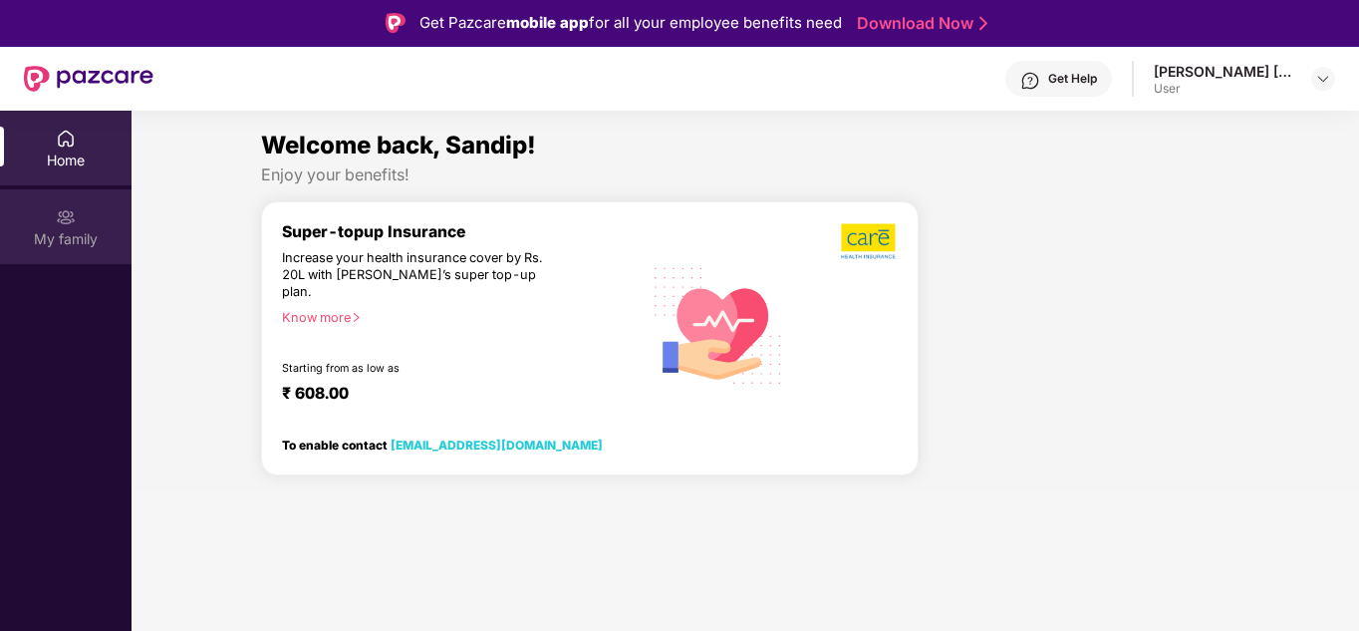
click at [63, 230] on div "My family" at bounding box center [66, 239] width 132 height 20
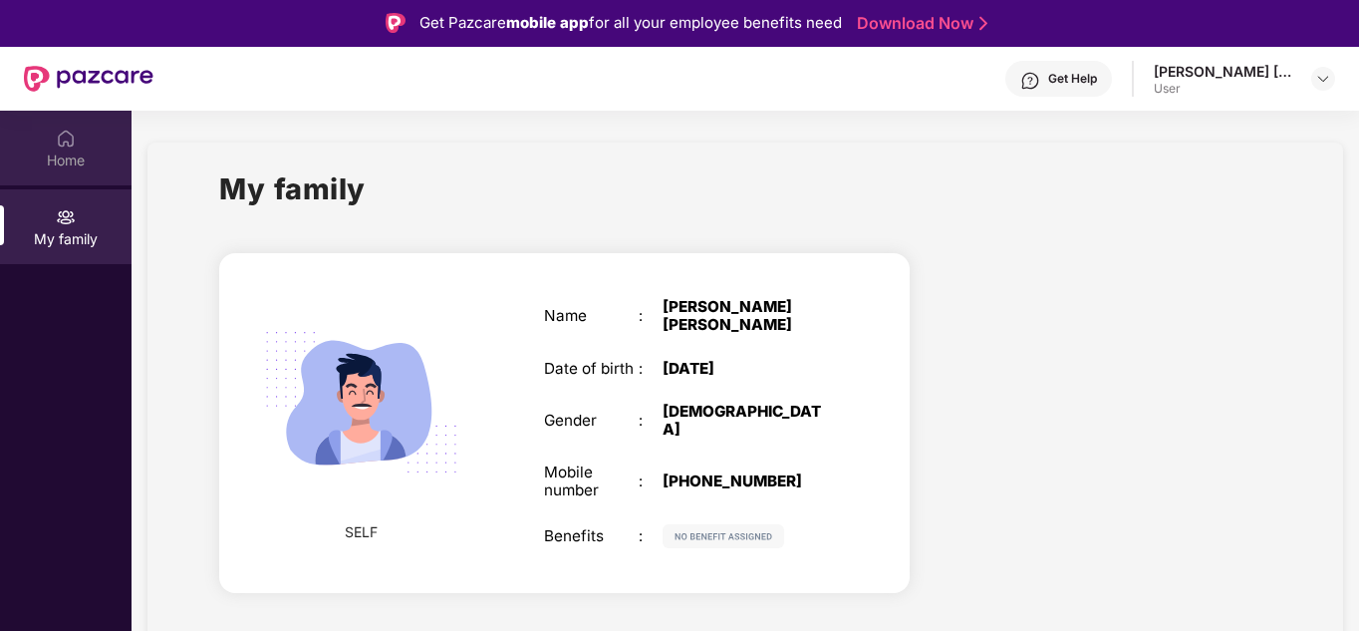
click at [62, 146] on img at bounding box center [66, 139] width 20 height 20
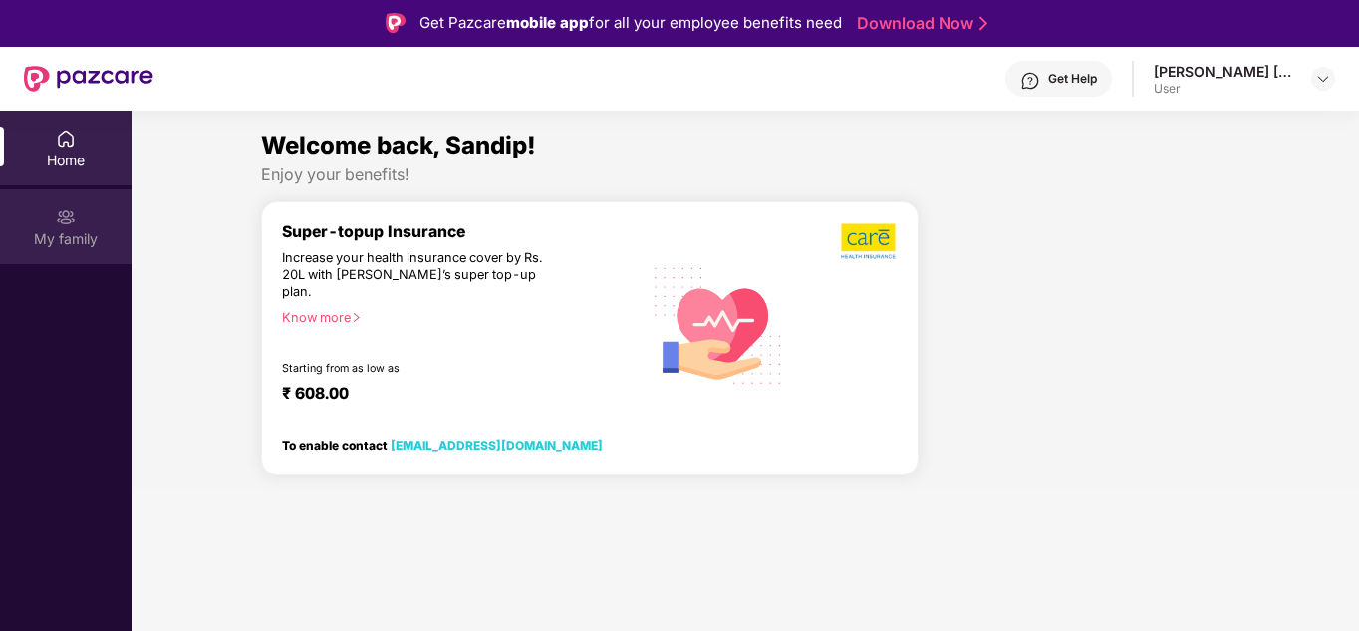
click at [70, 227] on div "My family" at bounding box center [66, 226] width 132 height 75
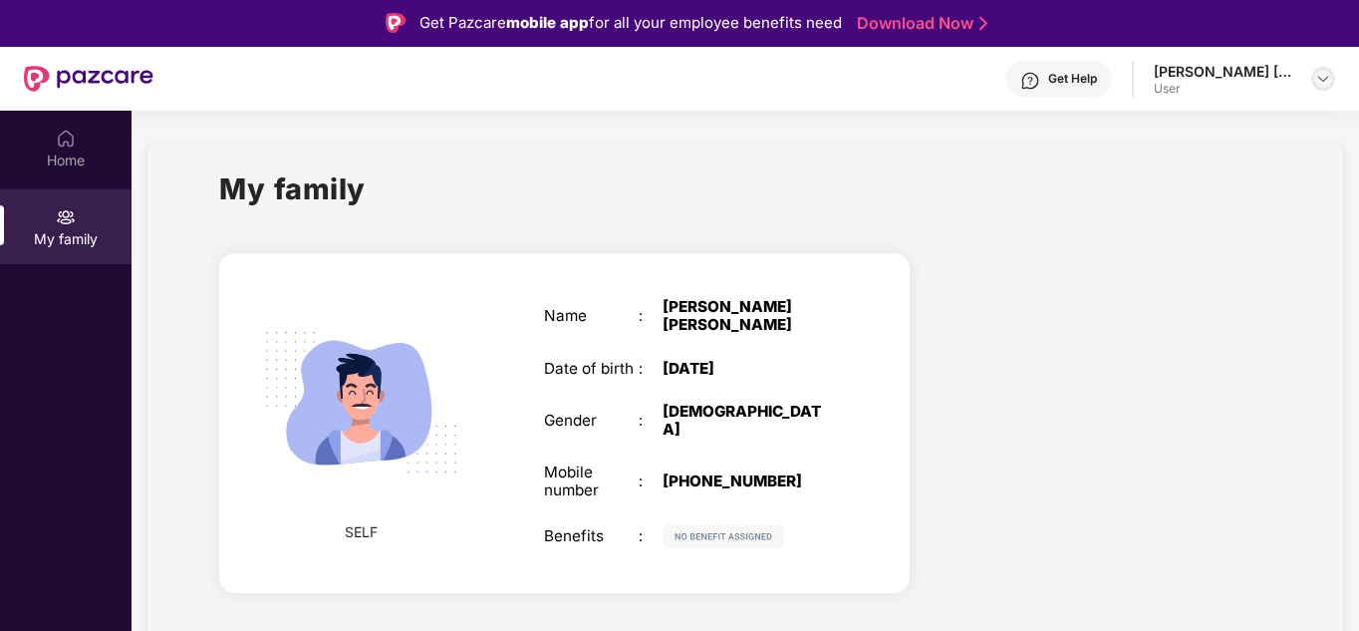
click at [1321, 88] on div at bounding box center [1324, 79] width 24 height 24
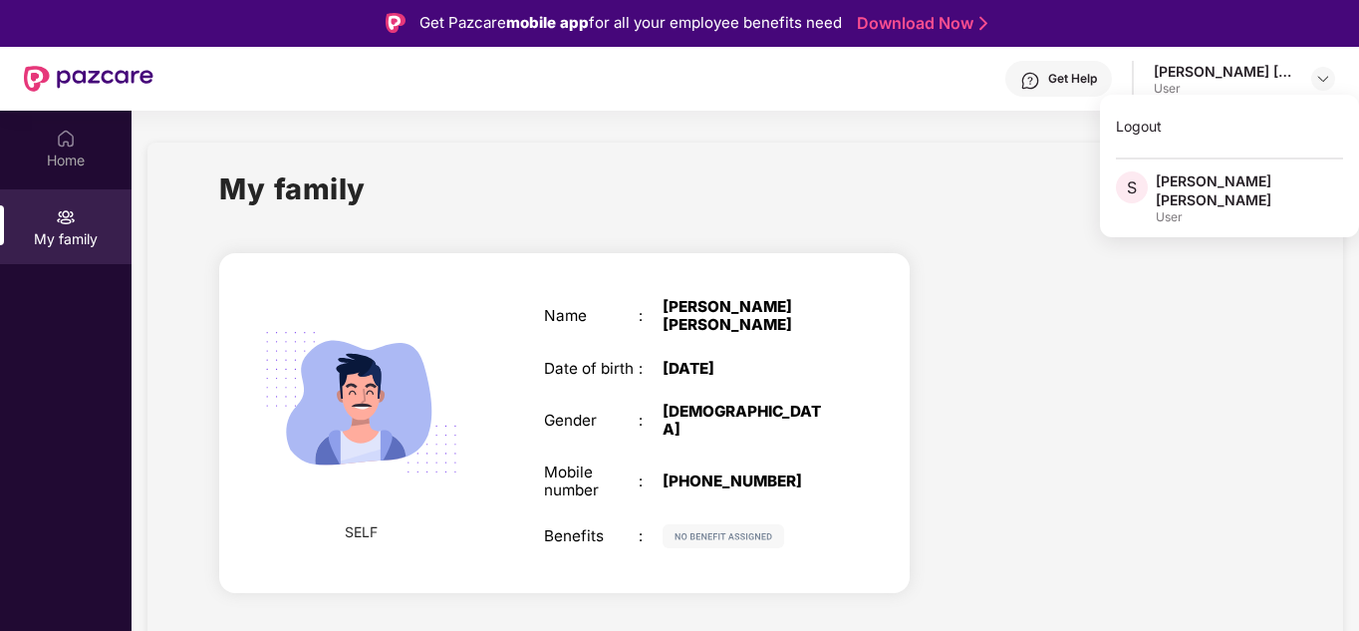
click at [1129, 185] on span "S" at bounding box center [1132, 187] width 10 height 24
